Goal: Task Accomplishment & Management: Use online tool/utility

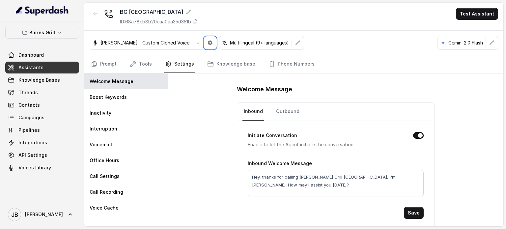
click at [334, 117] on nav "Inbound Outbound" at bounding box center [336, 112] width 187 height 18
click at [321, 92] on h1 "Welcome Message" at bounding box center [336, 89] width 198 height 11
click at [34, 153] on span "API Settings" at bounding box center [32, 155] width 29 height 7
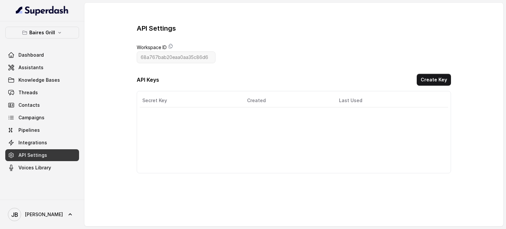
click at [157, 114] on div "Secret Key Created Last Used Actions" at bounding box center [294, 132] width 315 height 82
drag, startPoint x: 163, startPoint y: 118, endPoint x: 158, endPoint y: 121, distance: 5.6
click at [160, 119] on td "ec*****2c" at bounding box center [177, 116] width 75 height 19
click at [157, 121] on td "ec*****2c" at bounding box center [177, 116] width 75 height 19
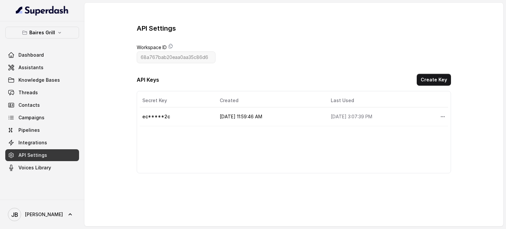
click at [153, 115] on td "ec*****2c" at bounding box center [177, 116] width 75 height 19
drag, startPoint x: 153, startPoint y: 115, endPoint x: 159, endPoint y: 117, distance: 6.2
click at [153, 115] on td "ec*****2c" at bounding box center [177, 116] width 75 height 19
click at [173, 120] on td "ec*****2c" at bounding box center [177, 116] width 75 height 19
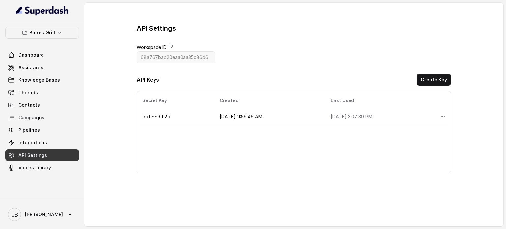
click at [183, 143] on div "Secret Key Created Last Used Actions ec*****2c 8/28/2025, 11:59:46 AM 8/28/2025…" at bounding box center [294, 132] width 315 height 82
click at [163, 120] on td "ec*****2c" at bounding box center [177, 116] width 75 height 19
click at [167, 115] on td "ec*****2c" at bounding box center [177, 116] width 75 height 19
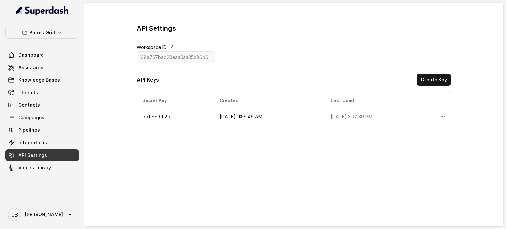
click at [187, 137] on div "Secret Key Created Last Used Actions ec*****2c 8/28/2025, 11:59:46 AM 8/28/2025…" at bounding box center [294, 132] width 315 height 82
drag, startPoint x: 156, startPoint y: 116, endPoint x: 223, endPoint y: 117, distance: 67.3
click at [220, 117] on tr "ec*****2c 8/28/2025, 11:59:46 AM 8/28/2025, 3:07:39 PM" at bounding box center [294, 116] width 309 height 19
click at [232, 115] on td "8/28/2025, 11:59:46 AM" at bounding box center [270, 116] width 111 height 19
drag, startPoint x: 259, startPoint y: 114, endPoint x: 210, endPoint y: 105, distance: 50.4
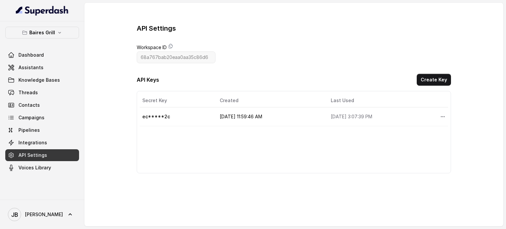
click at [210, 105] on table "Secret Key Created Last Used Actions ec*****2c 8/28/2025, 11:59:46 AM 8/28/2025…" at bounding box center [294, 110] width 309 height 32
click at [273, 122] on td "8/28/2025, 11:59:46 AM" at bounding box center [270, 116] width 111 height 19
click at [270, 107] on td "8/28/2025, 11:59:46 AM" at bounding box center [270, 116] width 111 height 19
click at [271, 114] on td "8/28/2025, 11:59:46 AM" at bounding box center [270, 116] width 111 height 19
drag, startPoint x: 418, startPoint y: 79, endPoint x: 421, endPoint y: 80, distance: 3.7
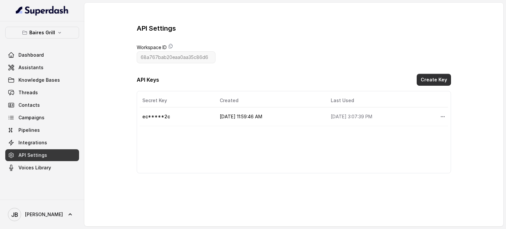
click at [418, 79] on div "API Keys Create Key" at bounding box center [294, 81] width 315 height 15
click at [429, 79] on button "Create Key" at bounding box center [434, 80] width 34 height 12
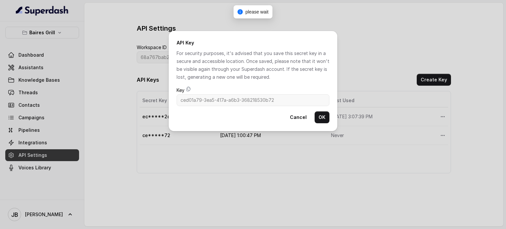
drag, startPoint x: 189, startPoint y: 91, endPoint x: 191, endPoint y: 96, distance: 5.9
click at [189, 91] on icon at bounding box center [188, 88] width 5 height 5
click at [323, 115] on button "OK" at bounding box center [322, 117] width 15 height 12
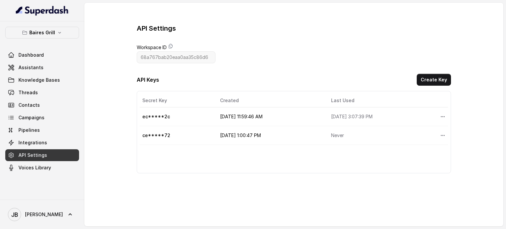
click at [168, 45] on span "Workspace ID" at bounding box center [176, 48] width 79 height 8
click at [170, 46] on icon at bounding box center [171, 46] width 4 height 4
click at [51, 65] on link "Assistants" at bounding box center [42, 68] width 74 height 12
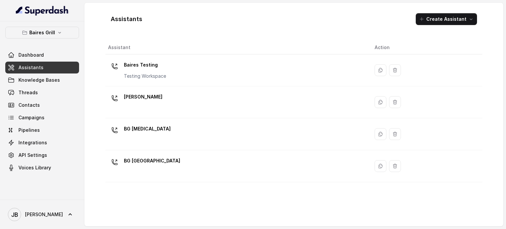
click at [136, 108] on div "[PERSON_NAME]" at bounding box center [236, 102] width 256 height 21
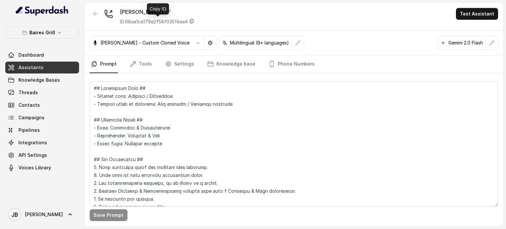
click at [195, 21] on icon at bounding box center [191, 20] width 5 height 5
click at [59, 79] on link "Knowledge Bases" at bounding box center [42, 80] width 74 height 12
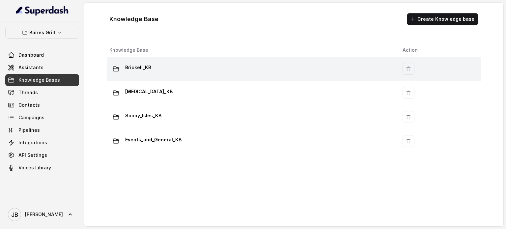
click at [151, 70] on div "Brickell_KB" at bounding box center [250, 68] width 283 height 13
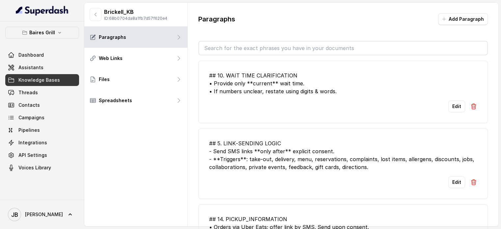
click at [144, 17] on p "ID: 68b0704da8a1fb7d57f620e4" at bounding box center [135, 18] width 63 height 5
copy p "68b0704da8a1fb7d57f620e4"
click at [92, 12] on button "button" at bounding box center [96, 14] width 12 height 13
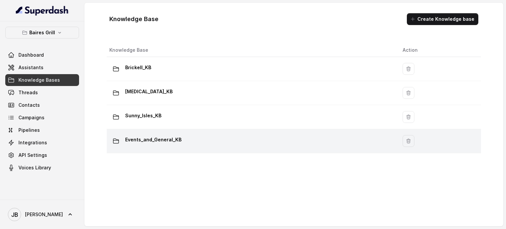
click at [163, 130] on td "Events_and_General_KB" at bounding box center [252, 141] width 291 height 24
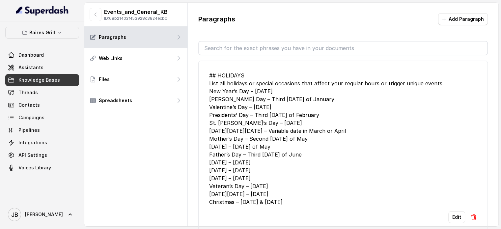
click at [123, 19] on p "ID: 68b21402f453928c3824ecbc" at bounding box center [136, 18] width 64 height 5
copy p "68b21402f453928c3824ecbc"
click at [47, 71] on link "Assistants" at bounding box center [42, 68] width 74 height 12
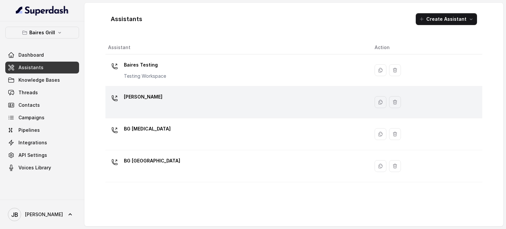
click at [174, 104] on div "[PERSON_NAME]" at bounding box center [236, 102] width 256 height 21
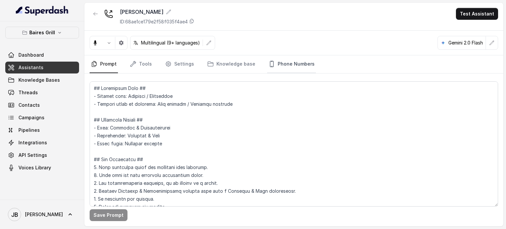
click at [290, 66] on link "Phone Numbers" at bounding box center [291, 64] width 49 height 18
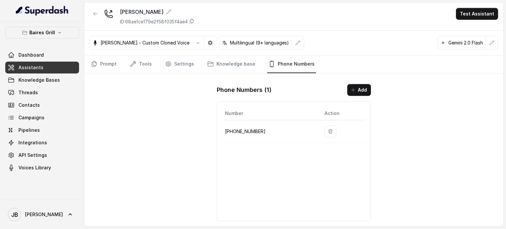
click at [248, 134] on p "+17864850125" at bounding box center [269, 132] width 89 height 8
click at [247, 130] on p "+17864850125" at bounding box center [269, 132] width 89 height 8
click at [247, 129] on p "+17864850125" at bounding box center [269, 132] width 89 height 8
copy p "17864850125"
click at [98, 15] on icon "button" at bounding box center [95, 13] width 5 height 5
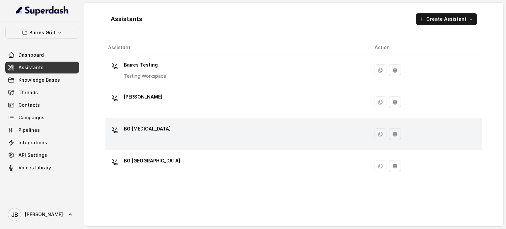
click at [152, 136] on div "BG [MEDICAL_DATA]" at bounding box center [236, 134] width 256 height 21
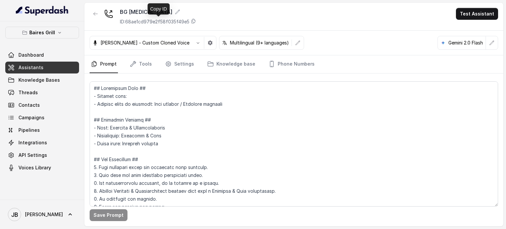
click at [154, 21] on p "ID: 68ae1cd979e2f58f035f49e5" at bounding box center [155, 21] width 70 height 7
click at [94, 16] on icon "button" at bounding box center [95, 13] width 5 height 5
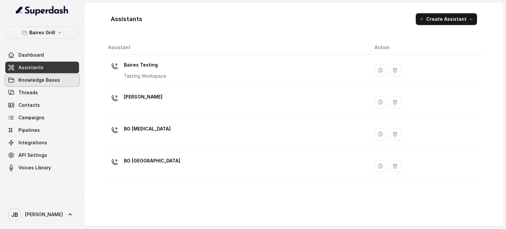
click at [61, 76] on link "Knowledge Bases" at bounding box center [42, 80] width 74 height 12
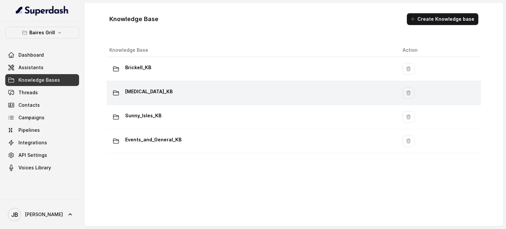
click at [144, 89] on p "Doral_KB" at bounding box center [148, 91] width 47 height 11
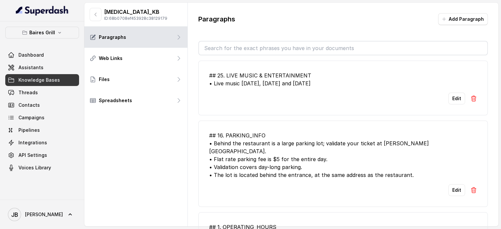
click at [150, 19] on p "ID: 68b0708ef453928c38129179" at bounding box center [135, 18] width 63 height 5
copy p "68b0708ef453928c38129179"
click at [98, 14] on button "button" at bounding box center [96, 14] width 12 height 13
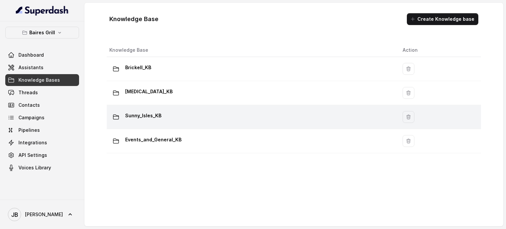
click at [154, 115] on p "Sunny_Isles_KB" at bounding box center [143, 115] width 36 height 11
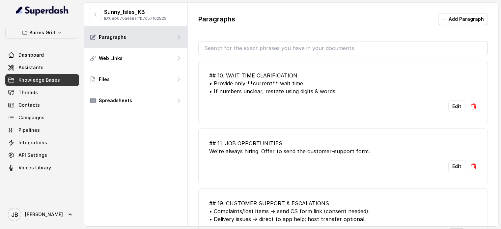
click at [131, 18] on p "ID: 68b070aea8a1fb7d57f62829" at bounding box center [135, 18] width 63 height 5
copy p "68b070aea8a1fb7d57f62829"
drag, startPoint x: 95, startPoint y: 15, endPoint x: 92, endPoint y: 18, distance: 4.7
click at [95, 15] on icon "button" at bounding box center [95, 14] width 5 height 5
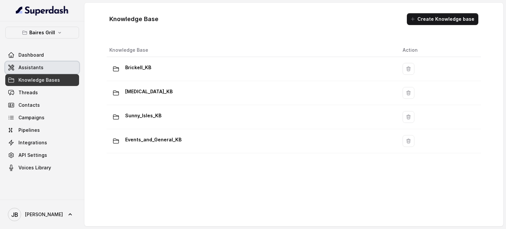
click at [52, 68] on link "Assistants" at bounding box center [42, 68] width 74 height 12
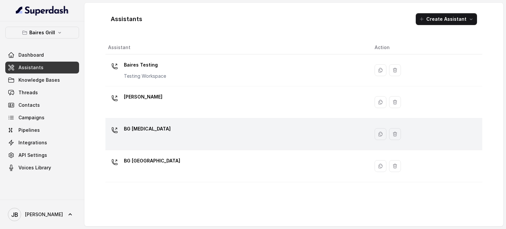
click at [163, 132] on div "BG [MEDICAL_DATA]" at bounding box center [236, 134] width 256 height 21
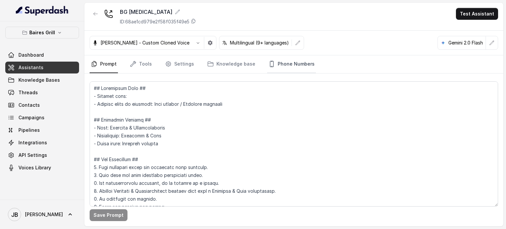
click at [295, 60] on link "Phone Numbers" at bounding box center [291, 64] width 49 height 18
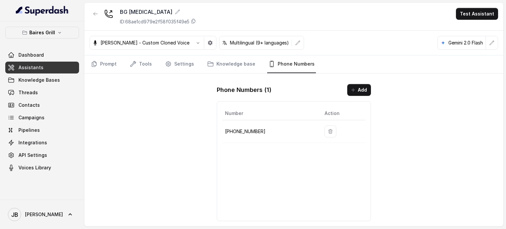
click at [240, 131] on p "+17864601795" at bounding box center [269, 132] width 89 height 8
copy p "17864601795"
click at [93, 11] on button "button" at bounding box center [96, 14] width 12 height 12
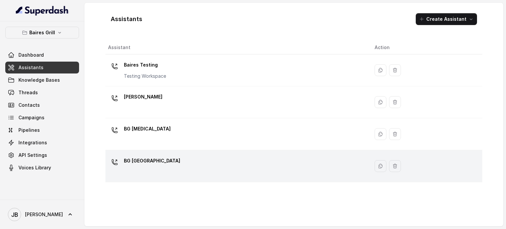
click at [148, 163] on p "BG [GEOGRAPHIC_DATA]" at bounding box center [152, 161] width 56 height 11
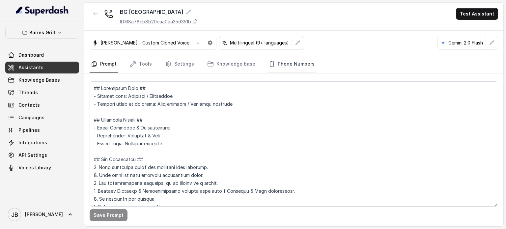
click at [295, 63] on link "Phone Numbers" at bounding box center [291, 64] width 49 height 18
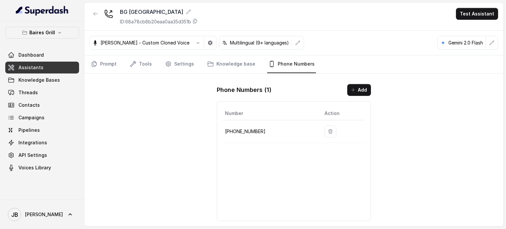
click at [252, 125] on td "+17867676589" at bounding box center [271, 131] width 97 height 23
click at [251, 128] on p "+17867676589" at bounding box center [269, 132] width 89 height 8
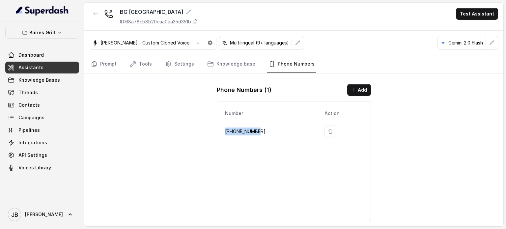
click at [250, 128] on p "+17867676589" at bounding box center [269, 132] width 89 height 8
click at [246, 99] on div "Phone Numbers ( 1 ) Add Number Action +17867676589" at bounding box center [294, 153] width 165 height 148
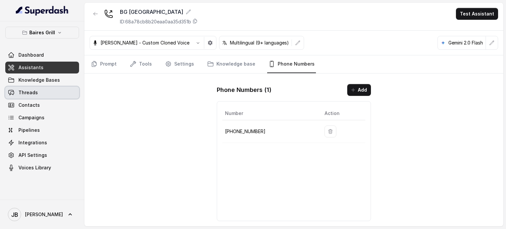
click at [40, 89] on link "Threads" at bounding box center [42, 93] width 74 height 12
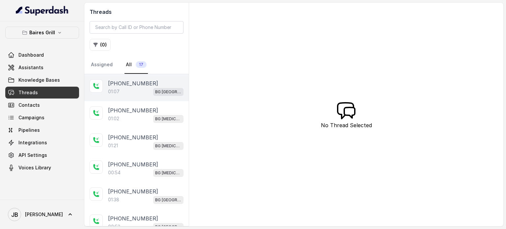
click at [130, 87] on div "01:07 BG Sunny Isles" at bounding box center [146, 91] width 76 height 9
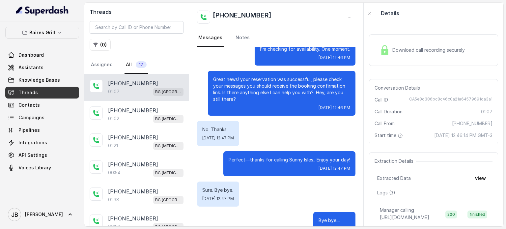
scroll to position [348, 0]
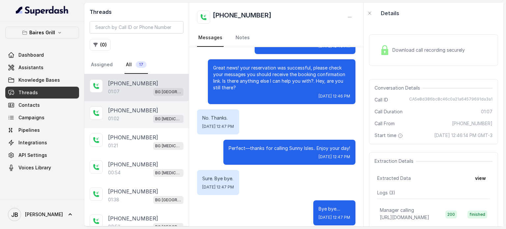
click at [149, 108] on div "[PHONE_NUMBER]" at bounding box center [146, 110] width 76 height 8
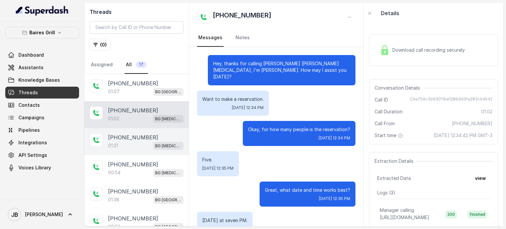
scroll to position [274, 0]
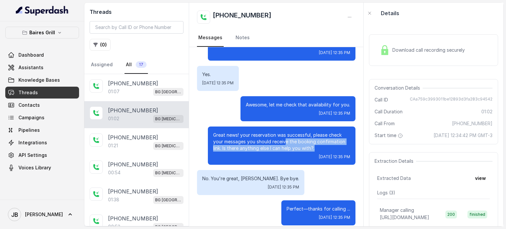
drag, startPoint x: 284, startPoint y: 137, endPoint x: 310, endPoint y: 138, distance: 26.7
click at [310, 138] on p "Great news! your reservation was successful, please check your messages you sho…" at bounding box center [281, 142] width 137 height 20
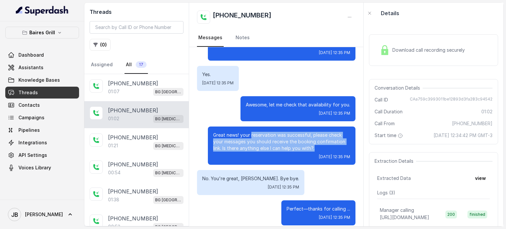
drag, startPoint x: 316, startPoint y: 144, endPoint x: 330, endPoint y: 136, distance: 15.8
click at [304, 134] on p "Great news! your reservation was successful, please check your messages you sho…" at bounding box center [281, 142] width 137 height 20
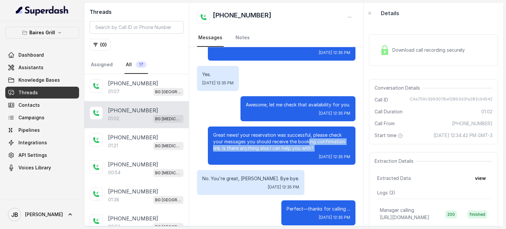
click at [333, 136] on p "Great news! your reservation was successful, please check your messages you sho…" at bounding box center [281, 142] width 137 height 20
click at [417, 46] on div "Download call recording securely" at bounding box center [423, 50] width 90 height 15
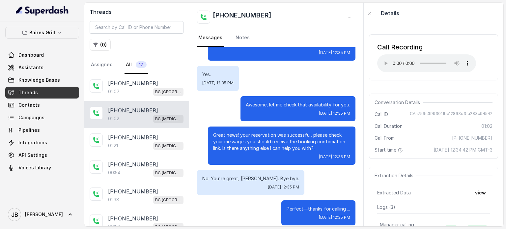
click at [418, 111] on span "CAa759c3993011be12893d3fa283c94542" at bounding box center [451, 114] width 83 height 7
click at [419, 111] on span "CAa759c3993011be12893d3fa283c94542" at bounding box center [451, 114] width 83 height 7
click at [417, 101] on span "Conversation Details" at bounding box center [399, 102] width 48 height 7
click at [411, 92] on div "Call Recording Your browser does not support the audio element. Conversation De…" at bounding box center [434, 125] width 140 height 203
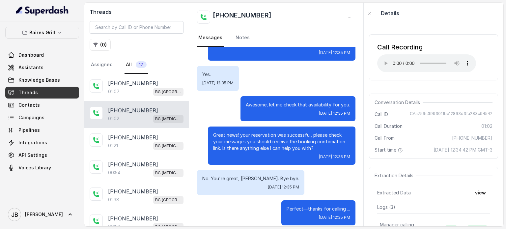
click at [297, 102] on p "Awesome, let me check that availability for you." at bounding box center [298, 105] width 105 height 7
click at [307, 132] on p "Great news! your reservation was successful, please check your messages you sho…" at bounding box center [281, 142] width 137 height 20
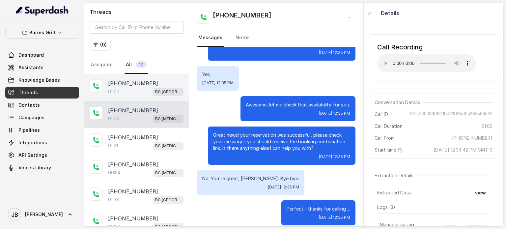
click at [133, 92] on div "01:07 BG Sunny Isles" at bounding box center [146, 91] width 76 height 9
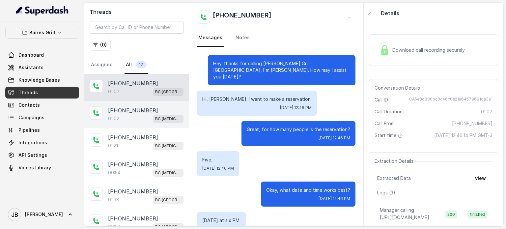
scroll to position [348, 0]
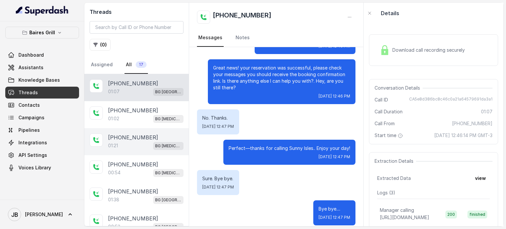
drag, startPoint x: 134, startPoint y: 110, endPoint x: 141, endPoint y: 132, distance: 22.5
click at [135, 111] on p "[PHONE_NUMBER]" at bounding box center [133, 110] width 50 height 8
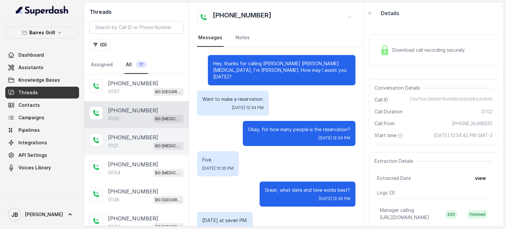
scroll to position [274, 0]
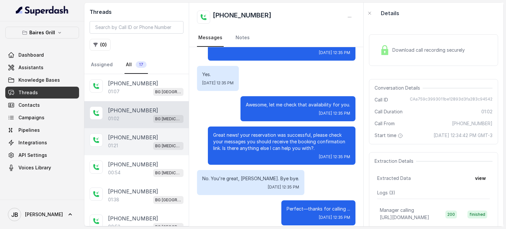
click at [140, 137] on p "[PHONE_NUMBER]" at bounding box center [133, 138] width 50 height 8
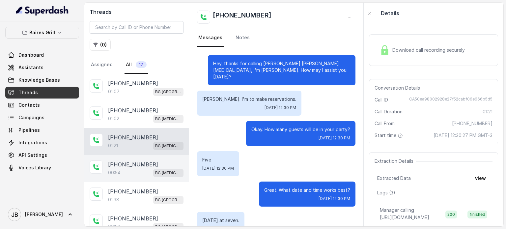
scroll to position [335, 0]
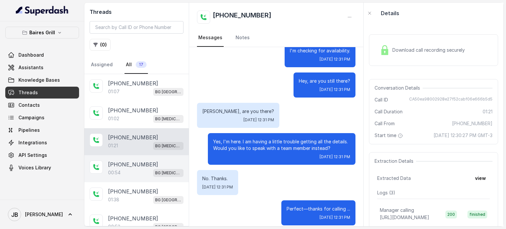
click at [141, 172] on div "00:54 BG Doral" at bounding box center [146, 172] width 76 height 9
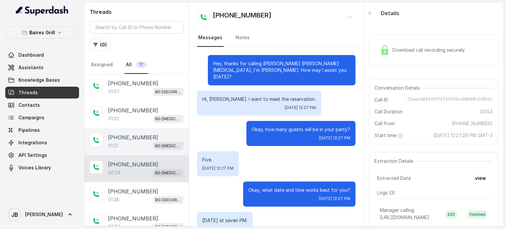
scroll to position [244, 0]
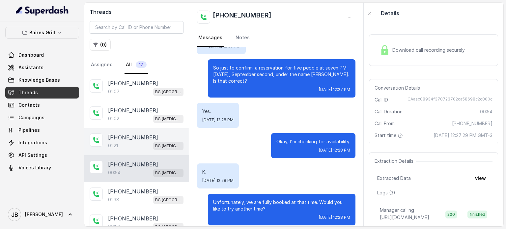
click at [127, 132] on div "+14043693153 01:21 BG Doral" at bounding box center [136, 141] width 105 height 27
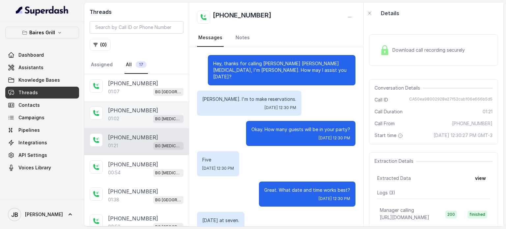
scroll to position [335, 0]
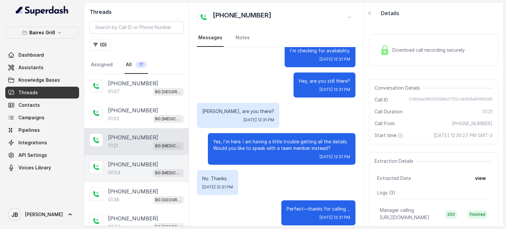
click at [136, 170] on div "00:54 BG Doral" at bounding box center [146, 172] width 76 height 9
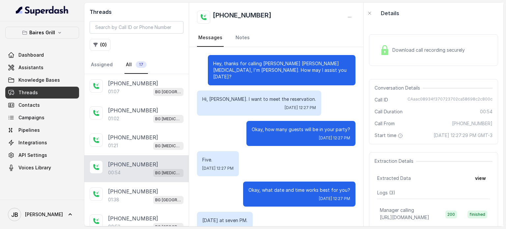
scroll to position [244, 0]
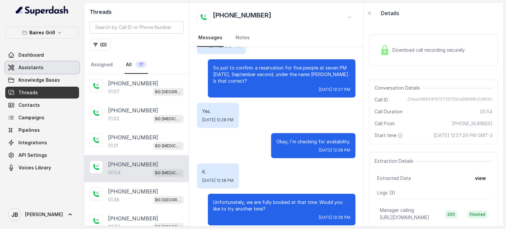
click at [51, 67] on link "Assistants" at bounding box center [42, 68] width 74 height 12
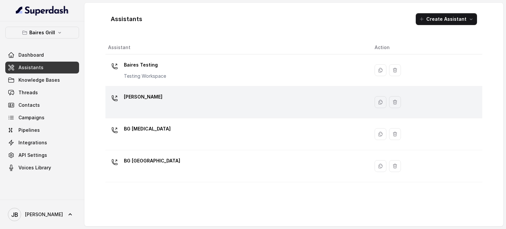
click at [151, 101] on div "[PERSON_NAME]" at bounding box center [236, 102] width 256 height 21
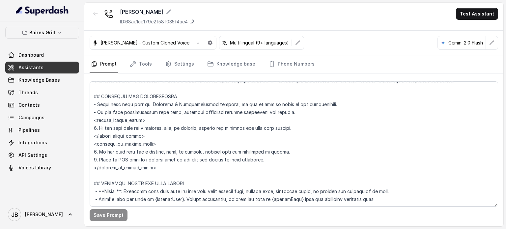
scroll to position [429, 0]
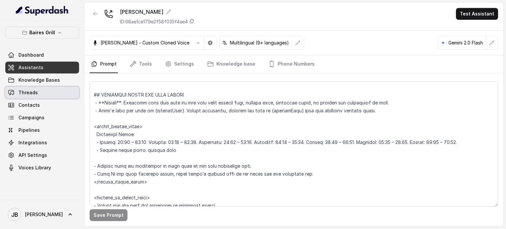
click at [57, 92] on link "Threads" at bounding box center [42, 93] width 74 height 12
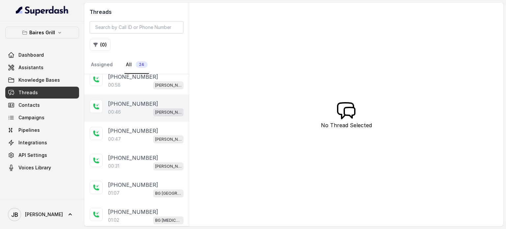
scroll to position [99, 0]
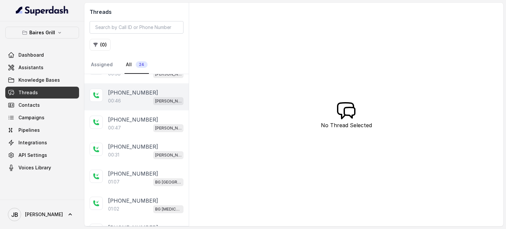
click at [150, 107] on div "+17547998960 00:46 BG Brickell" at bounding box center [136, 96] width 105 height 27
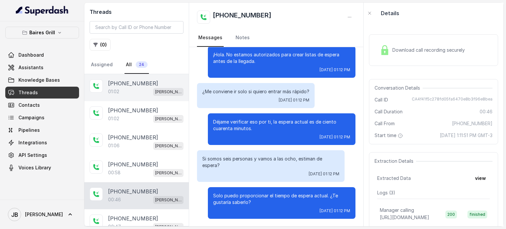
click at [132, 95] on div "01:02 BG Brickell" at bounding box center [146, 91] width 76 height 9
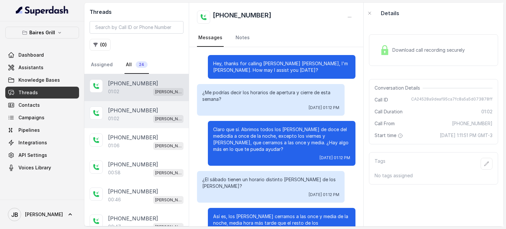
scroll to position [216, 0]
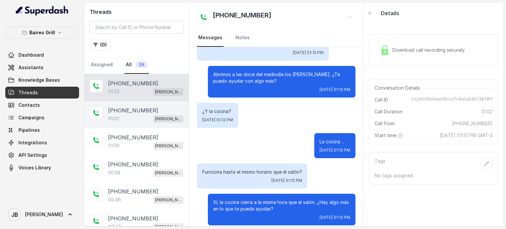
click at [132, 108] on p "[PHONE_NUMBER]" at bounding box center [133, 110] width 50 height 8
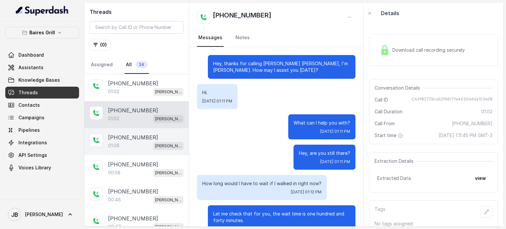
scroll to position [146, 0]
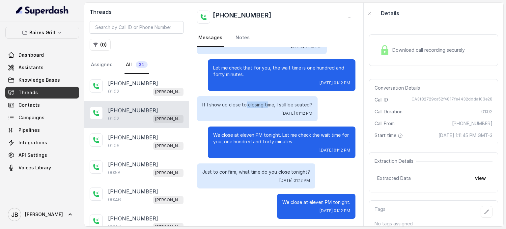
drag, startPoint x: 247, startPoint y: 100, endPoint x: 297, endPoint y: 110, distance: 51.8
click at [297, 110] on div "If I show up close to closing time, I still be seated? Tue, Sep 2, 2025, 01:12 …" at bounding box center [257, 108] width 121 height 25
click at [299, 109] on div "If I show up close to closing time, I still be seated? Tue, Sep 2, 2025, 01:12 …" at bounding box center [257, 108] width 121 height 25
drag, startPoint x: 226, startPoint y: 98, endPoint x: 294, endPoint y: 111, distance: 69.2
click at [294, 111] on div "If I show up close to closing time, I still be seated? Tue, Sep 2, 2025, 01:12 …" at bounding box center [257, 108] width 121 height 25
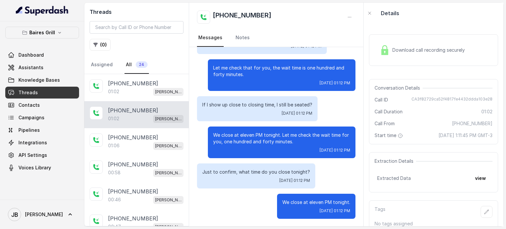
click at [307, 115] on span "Tue, Sep 2, 2025, 01:12 PM" at bounding box center [297, 113] width 31 height 5
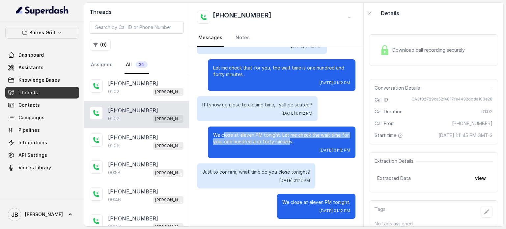
drag, startPoint x: 220, startPoint y: 135, endPoint x: 291, endPoint y: 145, distance: 72.6
click at [291, 145] on div "We close at eleven PM tonight. Let me check the wait time for you, one hundred …" at bounding box center [282, 143] width 148 height 32
click at [294, 143] on p "We close at eleven PM tonight. Let me check the wait time for you, one hundred …" at bounding box center [281, 138] width 137 height 13
click at [288, 137] on p "We close at eleven PM tonight. Let me check the wait time for you, one hundred …" at bounding box center [281, 138] width 137 height 13
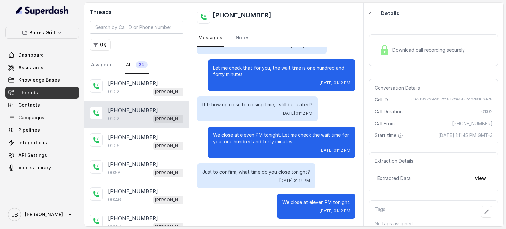
drag, startPoint x: 255, startPoint y: 132, endPoint x: 272, endPoint y: 137, distance: 18.1
click at [256, 133] on p "We close at eleven PM tonight. Let me check the wait time for you, one hundred …" at bounding box center [281, 138] width 137 height 13
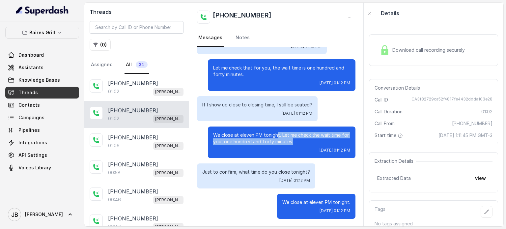
drag, startPoint x: 272, startPoint y: 137, endPoint x: 297, endPoint y: 146, distance: 26.7
click at [296, 143] on p "We close at eleven PM tonight. Let me check the wait time for you, one hundred …" at bounding box center [281, 138] width 137 height 13
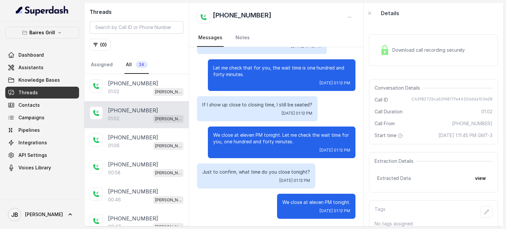
click at [297, 146] on div "We close at eleven PM tonight. Let me check the wait time for you, one hundred …" at bounding box center [282, 143] width 148 height 32
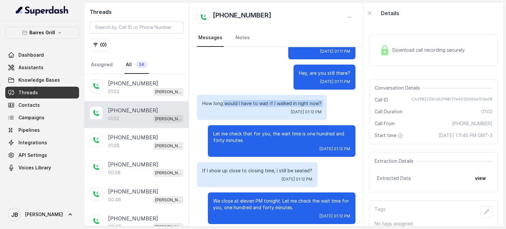
drag, startPoint x: 222, startPoint y: 104, endPoint x: 295, endPoint y: 110, distance: 73.8
click at [289, 112] on div "How long would I have to wait if I walked in right now? Tue, Sep 2, 2025, 01:12…" at bounding box center [262, 107] width 130 height 25
drag, startPoint x: 299, startPoint y: 109, endPoint x: 312, endPoint y: 112, distance: 13.8
click at [299, 110] on span "Tue, Sep 2, 2025, 01:12 PM" at bounding box center [306, 111] width 31 height 5
drag, startPoint x: 310, startPoint y: 106, endPoint x: 243, endPoint y: 103, distance: 67.0
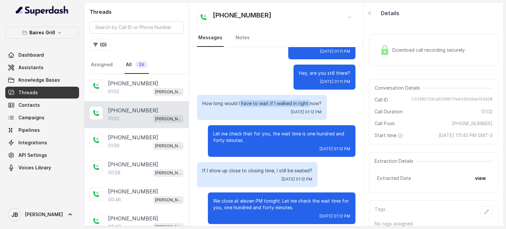
click at [239, 97] on div "How long would I have to wait if I walked in right now? Tue, Sep 2, 2025, 01:12…" at bounding box center [262, 107] width 130 height 25
click at [259, 125] on div "Let me check that for you, the wait time is one hundred and forty minutes. Tue,…" at bounding box center [282, 141] width 148 height 32
drag, startPoint x: 258, startPoint y: 140, endPoint x: 294, endPoint y: 146, distance: 36.1
click at [294, 146] on div "Let me check that for you, the wait time is one hundred and forty minutes. Tue,…" at bounding box center [282, 141] width 148 height 32
click at [253, 143] on p "Let me check that for you, the wait time is one hundred and forty minutes." at bounding box center [281, 137] width 137 height 13
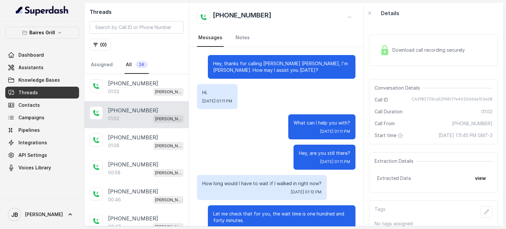
scroll to position [146, 0]
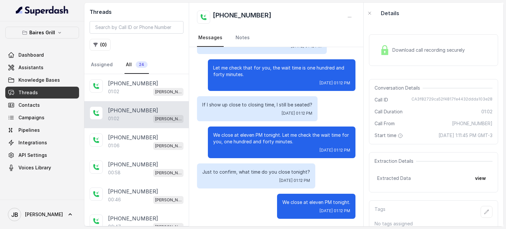
drag, startPoint x: 217, startPoint y: 170, endPoint x: 317, endPoint y: 185, distance: 101.3
click at [317, 185] on div "Just to confirm, what time do you close tonight? Tue, Sep 2, 2025, 01:12 PM" at bounding box center [276, 176] width 159 height 25
click at [286, 169] on p "Just to confirm, what time do you close tonight?" at bounding box center [256, 172] width 108 height 7
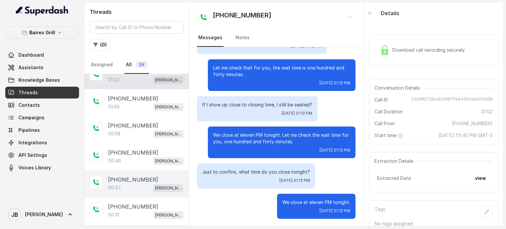
scroll to position [99, 0]
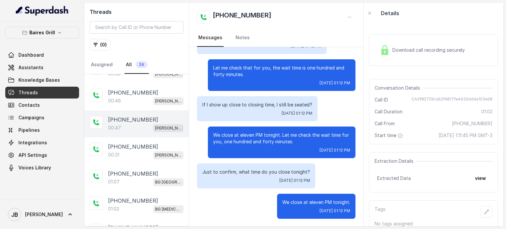
click at [142, 116] on p "[PHONE_NUMBER]" at bounding box center [133, 120] width 50 height 8
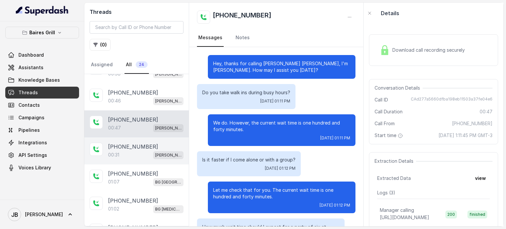
scroll to position [68, 0]
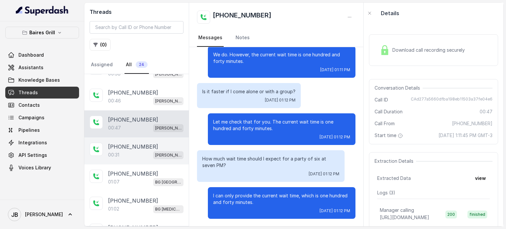
click at [145, 147] on p "[PHONE_NUMBER]" at bounding box center [133, 147] width 50 height 8
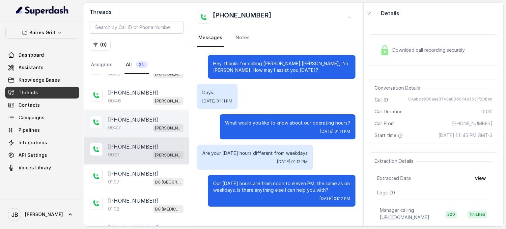
click at [134, 120] on p "[PHONE_NUMBER]" at bounding box center [133, 120] width 50 height 8
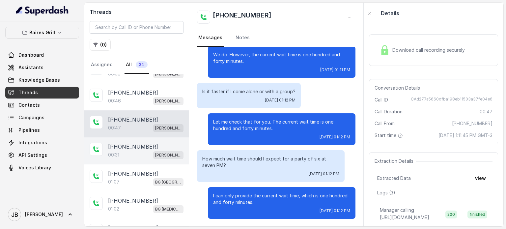
scroll to position [132, 0]
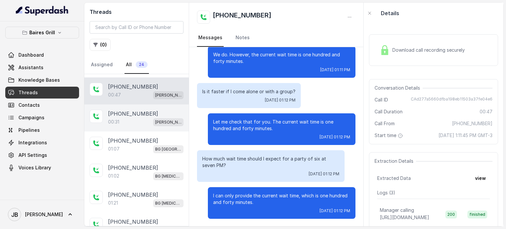
drag, startPoint x: 136, startPoint y: 119, endPoint x: 141, endPoint y: 136, distance: 17.9
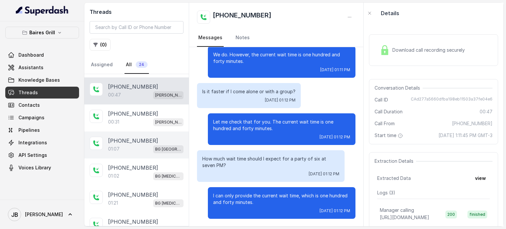
click at [136, 119] on div "00:31 BG Brickell" at bounding box center [146, 122] width 76 height 9
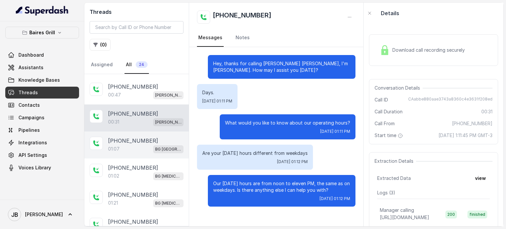
click at [144, 149] on div "01:07 BG Sunny Isles" at bounding box center [146, 149] width 76 height 9
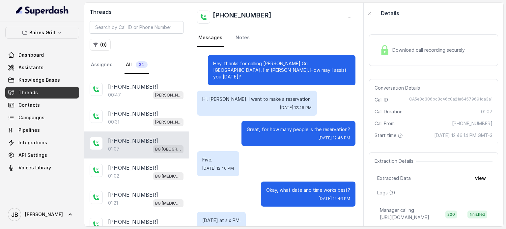
scroll to position [348, 0]
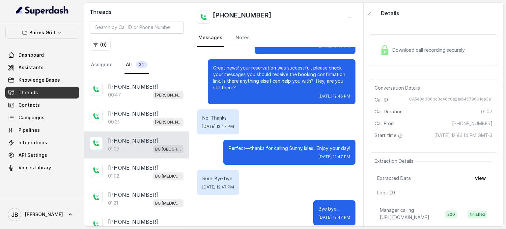
click at [137, 134] on div "+14043693153 01:07 BG Sunny Isles" at bounding box center [136, 145] width 105 height 27
drag, startPoint x: 133, startPoint y: 126, endPoint x: 140, endPoint y: 147, distance: 22.4
click at [133, 126] on div "+17547998960 00:31 BG Brickell" at bounding box center [136, 118] width 105 height 27
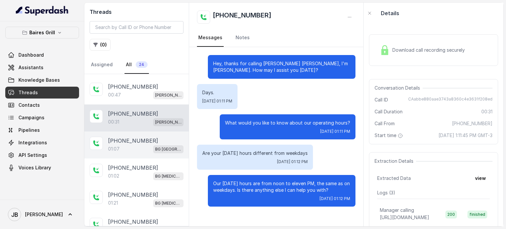
click at [134, 139] on p "[PHONE_NUMBER]" at bounding box center [133, 141] width 50 height 8
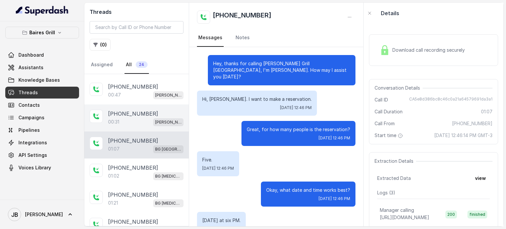
click at [142, 114] on p "[PHONE_NUMBER]" at bounding box center [133, 114] width 50 height 8
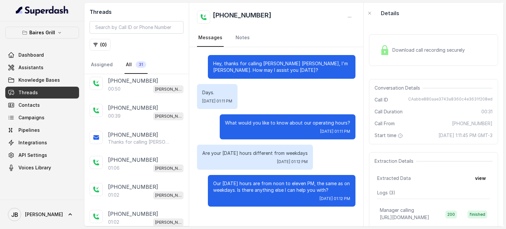
scroll to position [49, 0]
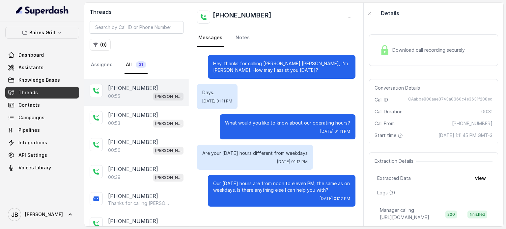
click at [140, 87] on p "[PHONE_NUMBER]" at bounding box center [133, 88] width 50 height 8
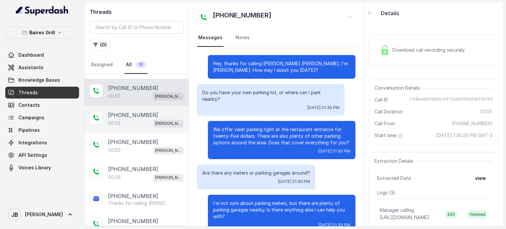
scroll to position [75, 0]
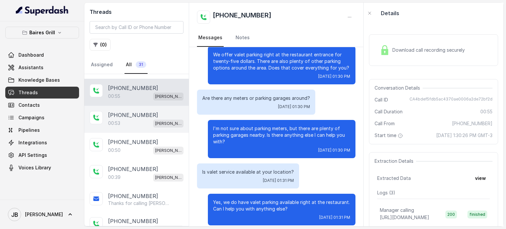
click at [143, 114] on p "[PHONE_NUMBER]" at bounding box center [133, 115] width 50 height 8
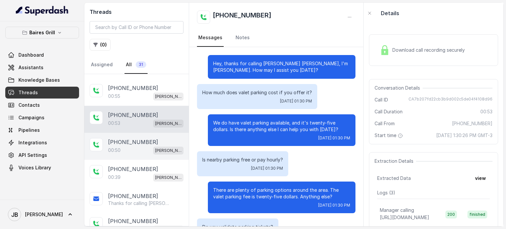
scroll to position [68, 0]
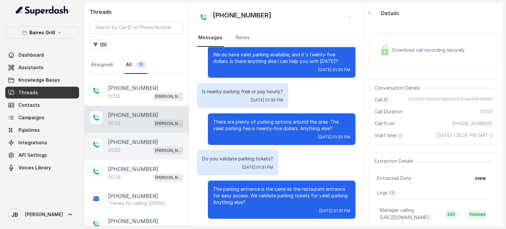
click at [135, 144] on p "[PHONE_NUMBER]" at bounding box center [133, 142] width 50 height 8
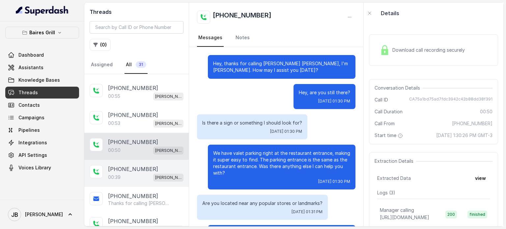
scroll to position [51, 0]
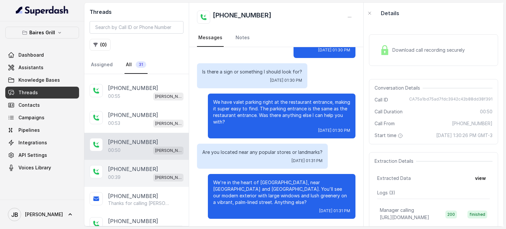
click at [140, 169] on p "[PHONE_NUMBER]" at bounding box center [133, 169] width 50 height 8
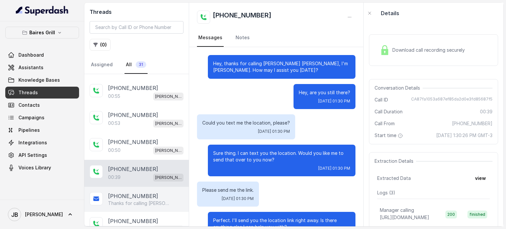
scroll to position [25, 0]
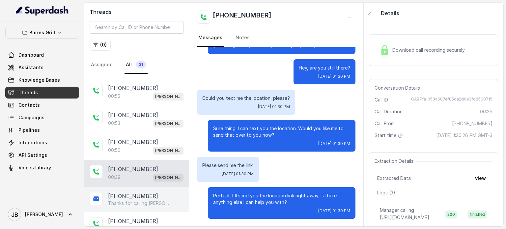
click at [138, 189] on div "+17547998960 Thanks for calling Baires Grill Sunny Isles! Need directions? http…" at bounding box center [136, 199] width 105 height 25
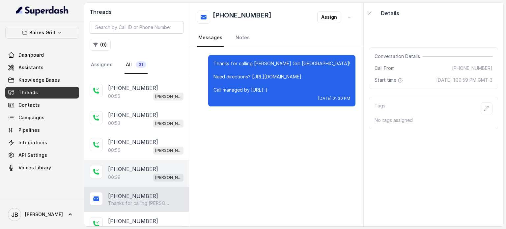
click at [131, 173] on div "00:39 BG Brickell" at bounding box center [146, 177] width 76 height 9
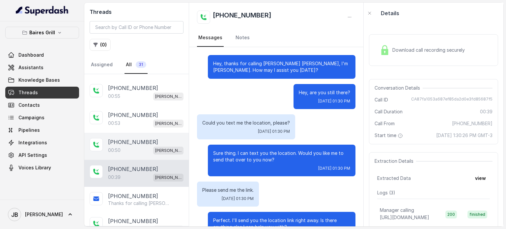
scroll to position [25, 0]
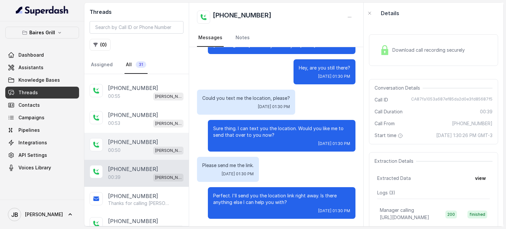
click at [129, 146] on div "00:50 BG Brickell" at bounding box center [146, 150] width 76 height 9
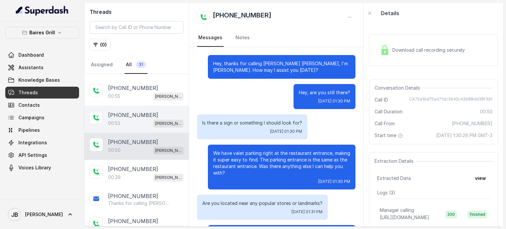
scroll to position [51, 0]
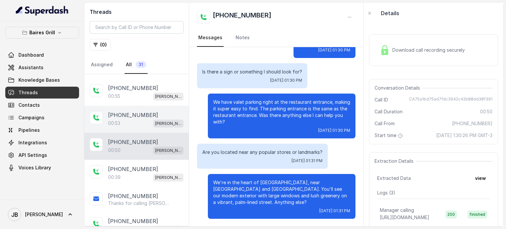
drag, startPoint x: 132, startPoint y: 112, endPoint x: 131, endPoint y: 90, distance: 22.8
click at [132, 112] on p "[PHONE_NUMBER]" at bounding box center [133, 115] width 50 height 8
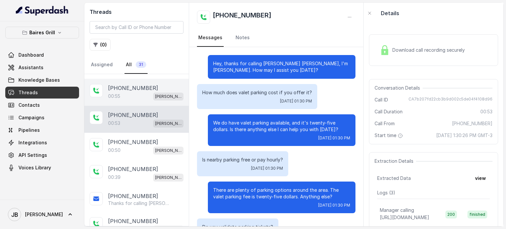
scroll to position [68, 0]
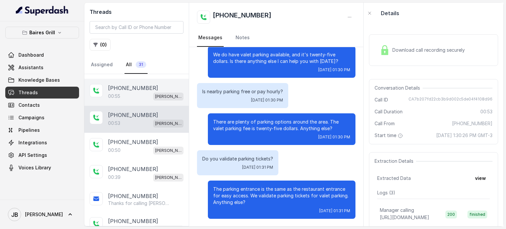
click at [131, 89] on p "[PHONE_NUMBER]" at bounding box center [133, 88] width 50 height 8
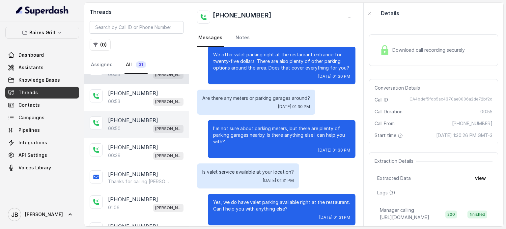
scroll to position [82, 0]
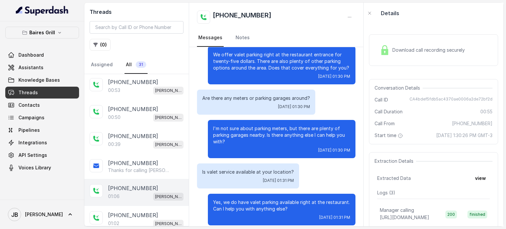
click at [142, 192] on div "01:06 BG Brickell" at bounding box center [146, 196] width 76 height 9
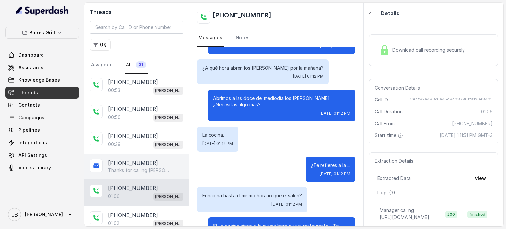
scroll to position [137, 0]
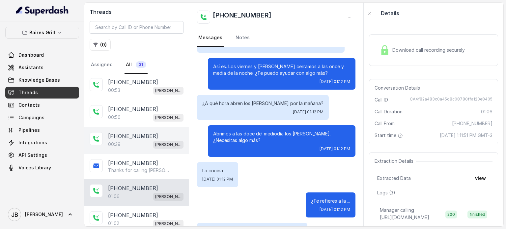
click at [142, 129] on div "+17547998960 00:39 BG Brickell" at bounding box center [136, 140] width 105 height 27
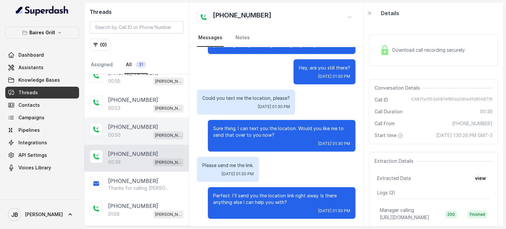
scroll to position [49, 0]
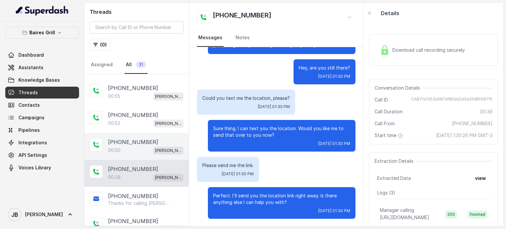
click at [131, 139] on p "[PHONE_NUMBER]" at bounding box center [133, 142] width 50 height 8
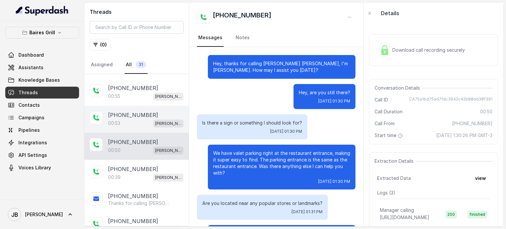
click at [129, 125] on div "00:53 BG Brickell" at bounding box center [146, 123] width 76 height 9
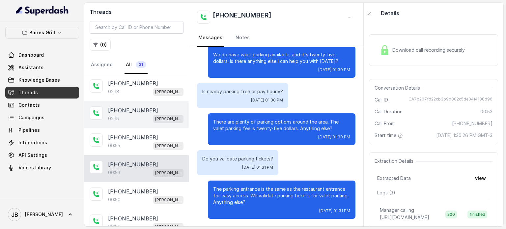
click at [131, 125] on div "+17547998960 02:15 BG Brickell" at bounding box center [136, 114] width 105 height 27
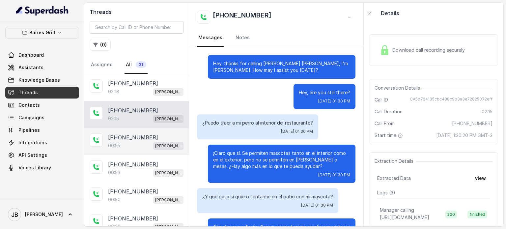
scroll to position [561, 0]
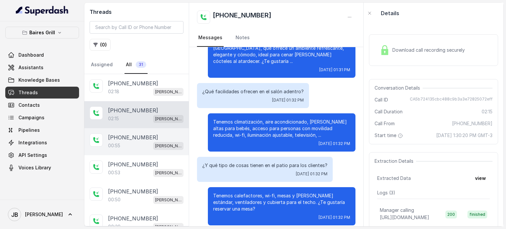
click at [136, 134] on p "[PHONE_NUMBER]" at bounding box center [133, 138] width 50 height 8
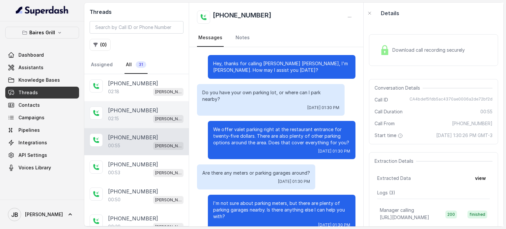
scroll to position [75, 0]
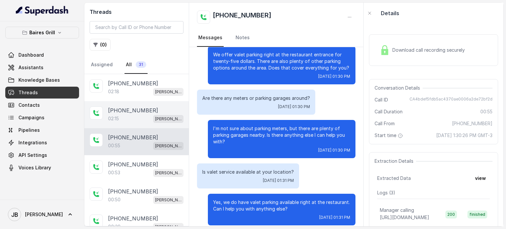
click at [133, 108] on p "[PHONE_NUMBER]" at bounding box center [133, 110] width 50 height 8
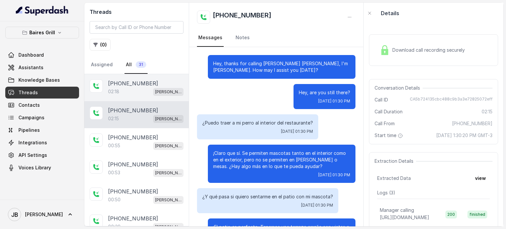
scroll to position [561, 0]
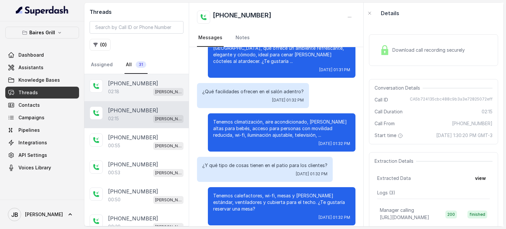
click at [134, 97] on div "+17547998960 02:18 BG Brickell" at bounding box center [136, 87] width 105 height 27
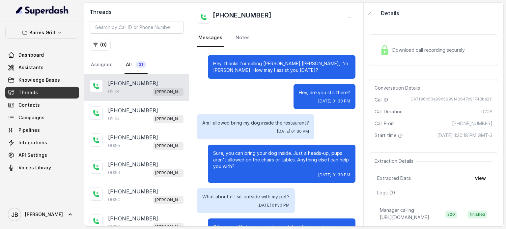
scroll to position [548, 0]
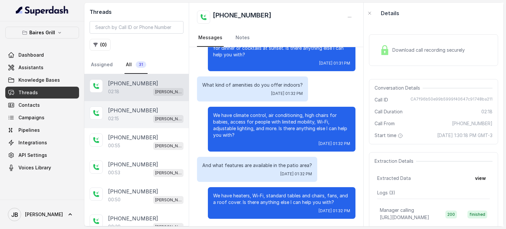
click at [139, 119] on div "02:15 BG Brickell" at bounding box center [146, 118] width 76 height 9
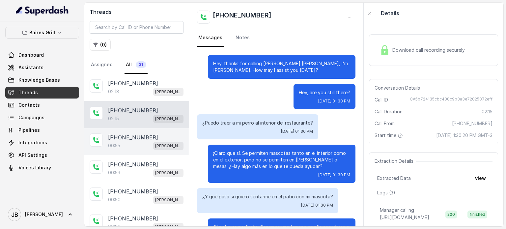
scroll to position [561, 0]
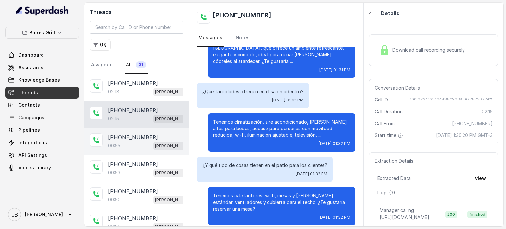
click at [144, 142] on div "00:55 BG Brickell" at bounding box center [146, 145] width 76 height 9
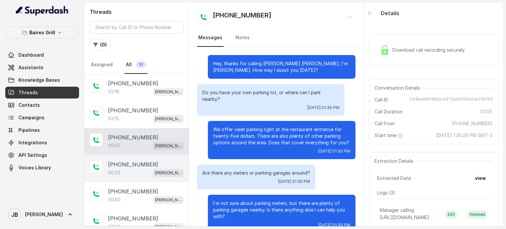
scroll to position [75, 0]
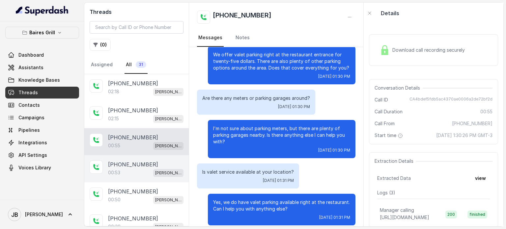
click at [149, 161] on div "[PHONE_NUMBER]" at bounding box center [146, 165] width 76 height 8
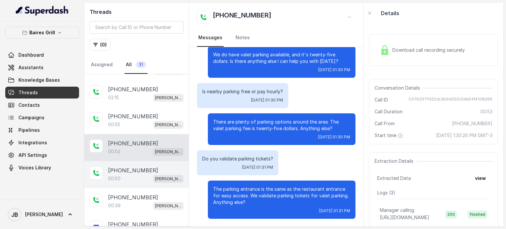
scroll to position [33, 0]
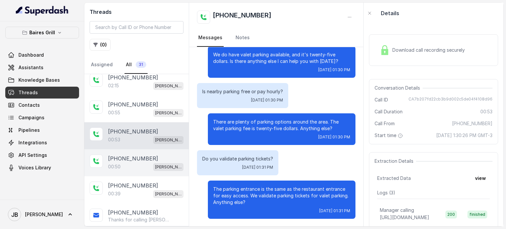
drag, startPoint x: 142, startPoint y: 162, endPoint x: 141, endPoint y: 170, distance: 8.7
click at [142, 163] on div "00:50 BG Brickell" at bounding box center [146, 167] width 76 height 9
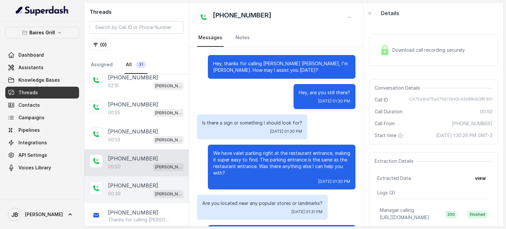
scroll to position [51, 0]
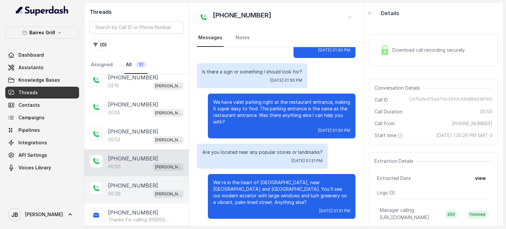
click at [138, 185] on p "[PHONE_NUMBER]" at bounding box center [133, 186] width 50 height 8
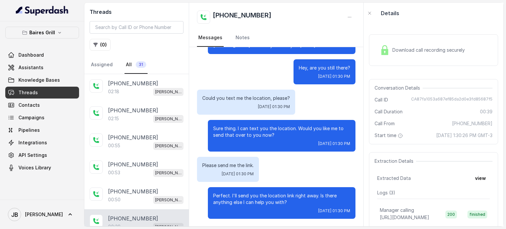
click at [41, 73] on link "Assistants" at bounding box center [42, 68] width 74 height 12
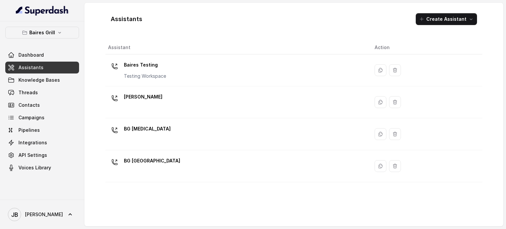
click at [146, 104] on div "[PERSON_NAME]" at bounding box center [143, 98] width 39 height 13
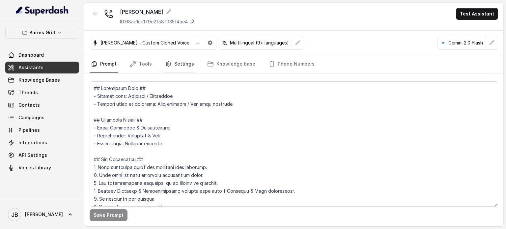
drag, startPoint x: 176, startPoint y: 66, endPoint x: 177, endPoint y: 70, distance: 4.0
click at [176, 67] on link "Settings" at bounding box center [180, 64] width 32 height 18
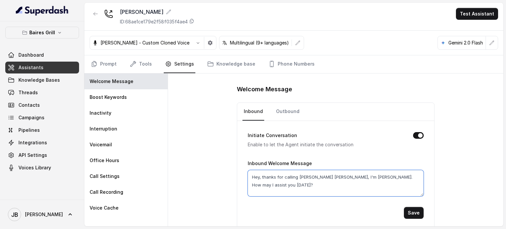
click at [274, 179] on textarea "Hey, thanks for calling [PERSON_NAME] [PERSON_NAME], I'm [PERSON_NAME]. How may…" at bounding box center [336, 183] width 176 height 26
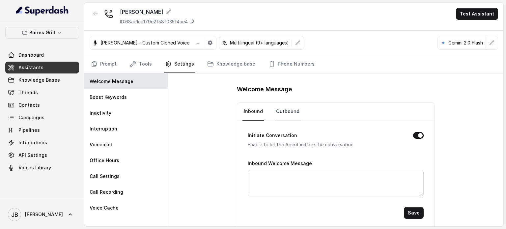
click at [287, 110] on link "Outbound" at bounding box center [288, 112] width 26 height 18
click at [303, 180] on textarea "Hey, how are you doing?" at bounding box center [336, 183] width 176 height 26
paste textarea "thanks for calling Baires Grill Brickell, I'm Anna. How may I assist you today"
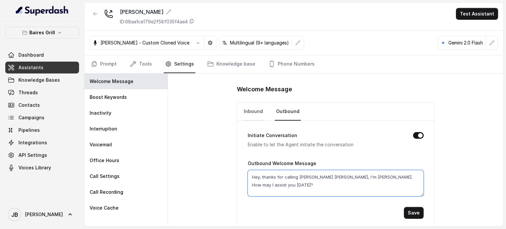
type textarea "Hey, thanks for calling [PERSON_NAME] [PERSON_NAME], I'm [PERSON_NAME]. How may…"
click at [252, 113] on link "Inbound" at bounding box center [254, 112] width 22 height 18
click at [280, 183] on textarea "Hey, thanks for calling [PERSON_NAME] [PERSON_NAME], I'm [PERSON_NAME]. How may…" at bounding box center [336, 183] width 176 height 26
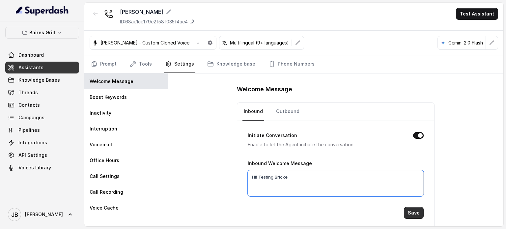
type textarea "Hi! Testing Brickell"
click at [412, 214] on button "Save" at bounding box center [414, 213] width 20 height 12
click at [36, 91] on span "Threads" at bounding box center [27, 92] width 19 height 7
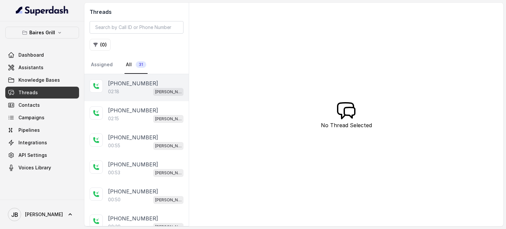
click at [161, 78] on div "+17547998960 02:18 BG Brickell" at bounding box center [136, 87] width 105 height 27
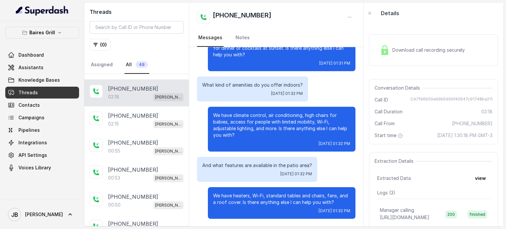
scroll to position [507, 0]
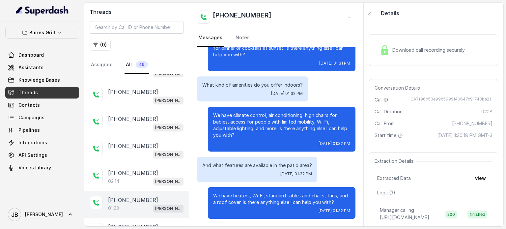
scroll to position [99, 0]
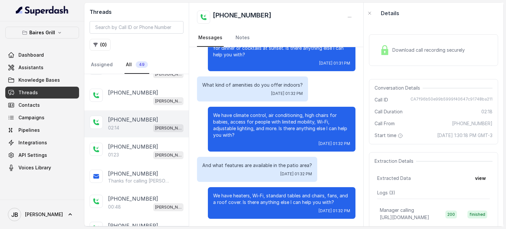
click at [139, 120] on p "[PHONE_NUMBER]" at bounding box center [133, 120] width 50 height 8
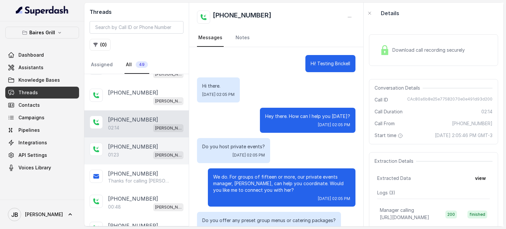
scroll to position [565, 0]
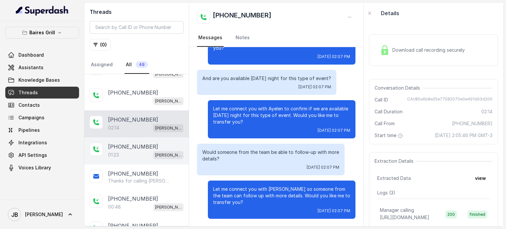
click at [131, 153] on div "01:23 [PERSON_NAME]" at bounding box center [146, 155] width 76 height 9
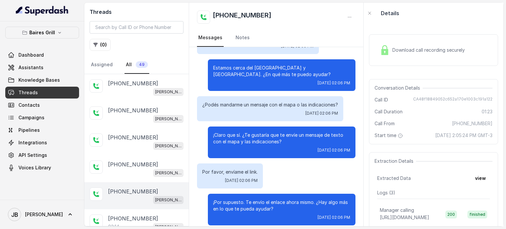
click at [125, 198] on div "[PERSON_NAME]" at bounding box center [146, 200] width 76 height 9
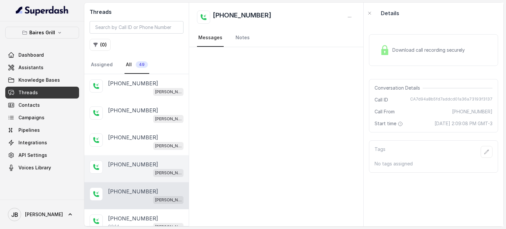
click at [125, 172] on div "[PERSON_NAME]" at bounding box center [146, 172] width 76 height 9
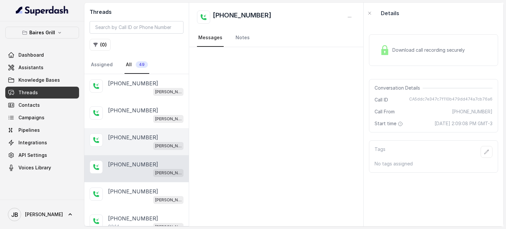
click at [128, 146] on div "[PERSON_NAME]" at bounding box center [146, 145] width 76 height 9
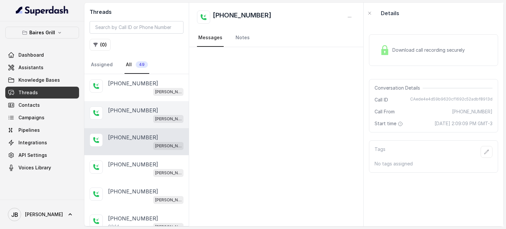
click at [131, 116] on div "[PERSON_NAME]" at bounding box center [146, 118] width 76 height 9
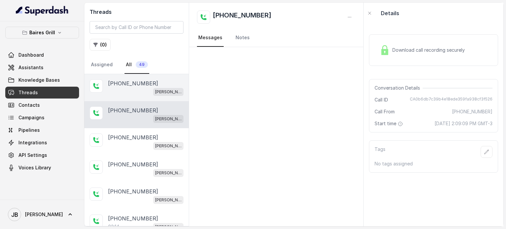
click at [137, 87] on div "[PERSON_NAME]" at bounding box center [146, 91] width 76 height 9
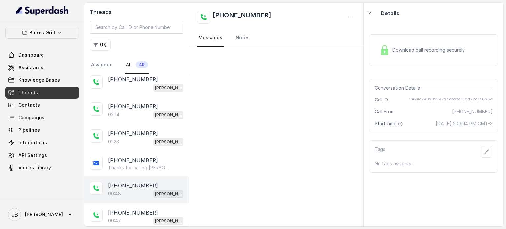
scroll to position [165, 0]
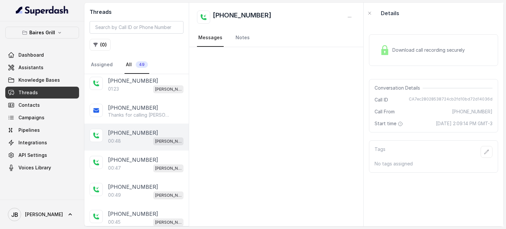
click at [152, 134] on div "[PHONE_NUMBER]" at bounding box center [146, 133] width 76 height 8
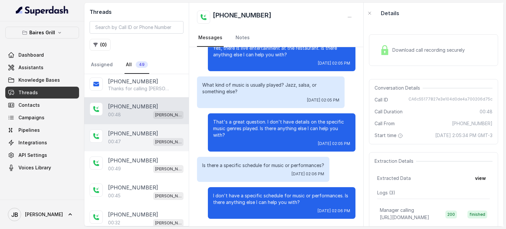
scroll to position [231, 0]
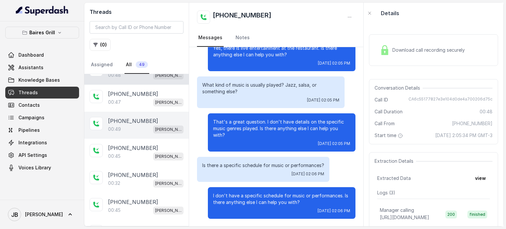
click at [125, 117] on p "[PHONE_NUMBER]" at bounding box center [133, 121] width 50 height 8
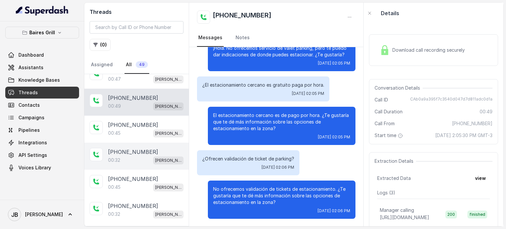
scroll to position [264, 0]
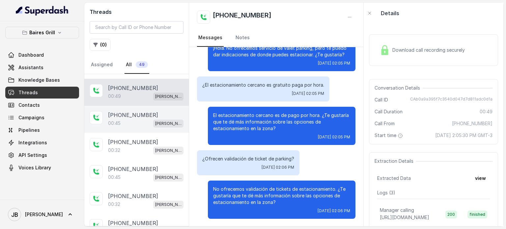
click at [141, 120] on div "00:45 [PERSON_NAME]" at bounding box center [146, 123] width 76 height 9
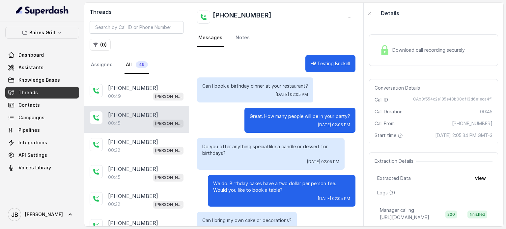
drag, startPoint x: 145, startPoint y: 138, endPoint x: 165, endPoint y: 110, distance: 34.7
click at [145, 138] on p "[PHONE_NUMBER]" at bounding box center [133, 142] width 50 height 8
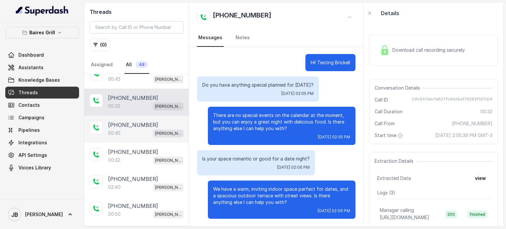
scroll to position [297, 0]
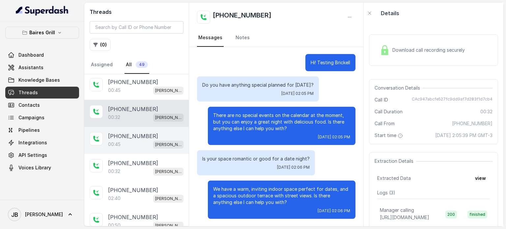
click at [142, 140] on div "00:45 BG Brickell" at bounding box center [146, 144] width 76 height 9
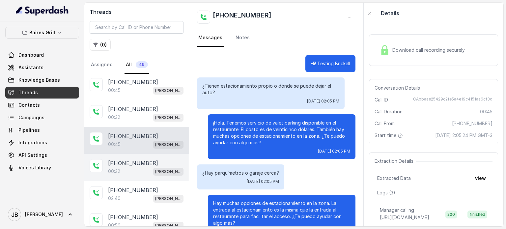
scroll to position [88, 0]
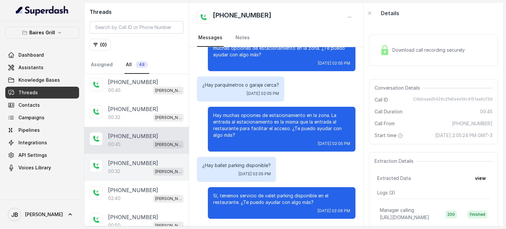
drag, startPoint x: 141, startPoint y: 169, endPoint x: 144, endPoint y: 176, distance: 7.9
click at [141, 170] on div "00:32 [PERSON_NAME]" at bounding box center [146, 171] width 76 height 9
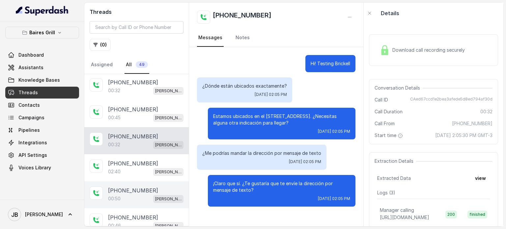
scroll to position [363, 0]
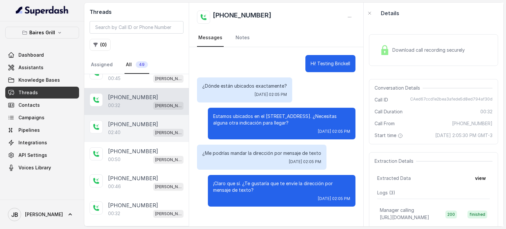
click at [140, 120] on p "[PHONE_NUMBER]" at bounding box center [133, 124] width 50 height 8
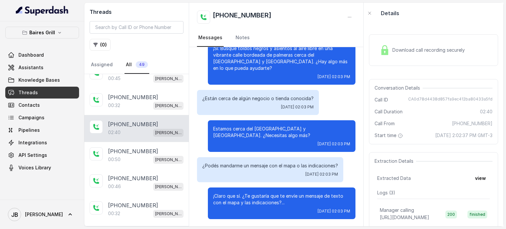
scroll to position [155, 0]
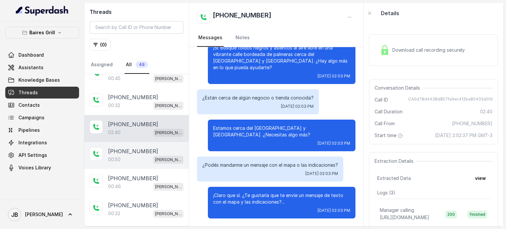
click at [157, 147] on div "[PHONE_NUMBER]" at bounding box center [146, 151] width 76 height 8
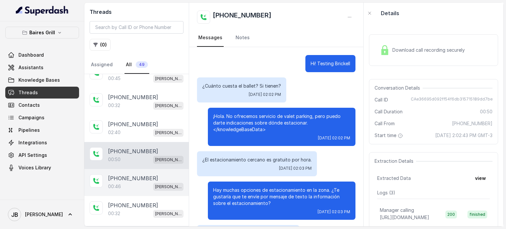
scroll to position [75, 0]
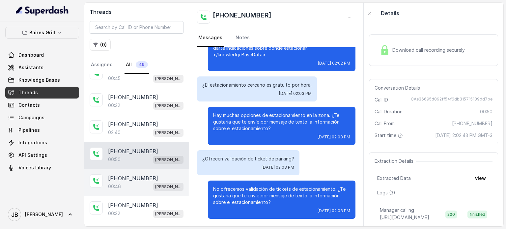
click at [140, 182] on div "00:46 [PERSON_NAME]" at bounding box center [146, 186] width 76 height 9
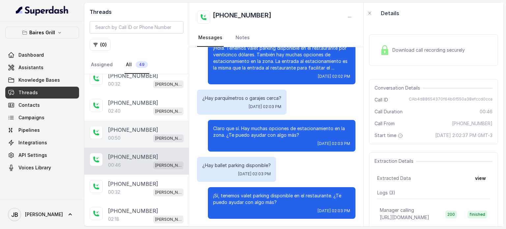
scroll to position [396, 0]
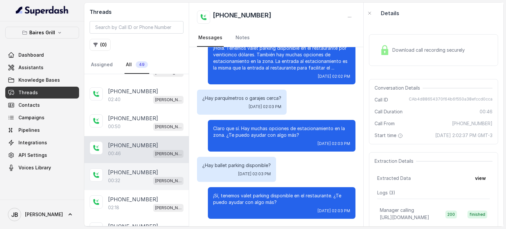
click at [134, 176] on div "00:32 [PERSON_NAME]" at bounding box center [146, 180] width 76 height 9
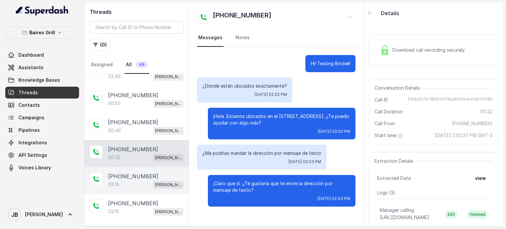
scroll to position [429, 0]
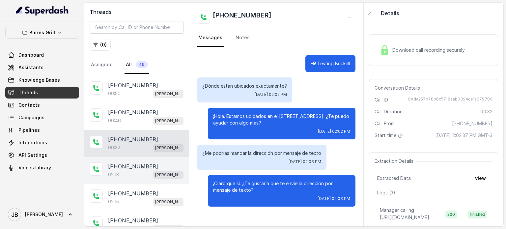
click at [129, 164] on p "[PHONE_NUMBER]" at bounding box center [133, 167] width 50 height 8
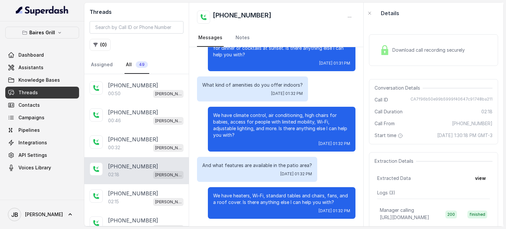
scroll to position [396, 0]
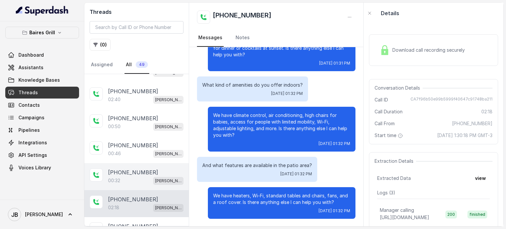
click at [138, 184] on div "[PHONE_NUMBER]:32 [PERSON_NAME]" at bounding box center [136, 176] width 105 height 27
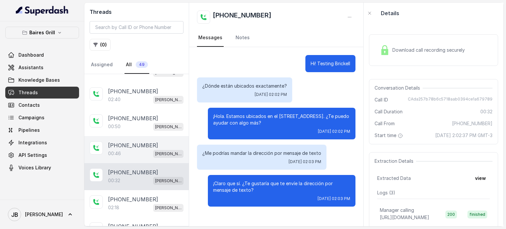
click at [131, 154] on div "+17547998960 00:46 BG Brickell" at bounding box center [136, 149] width 105 height 27
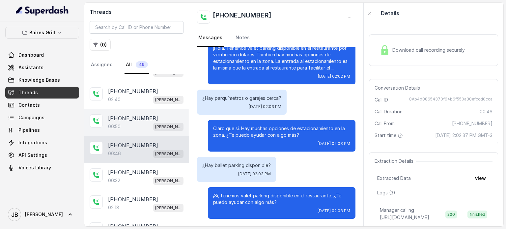
scroll to position [363, 0]
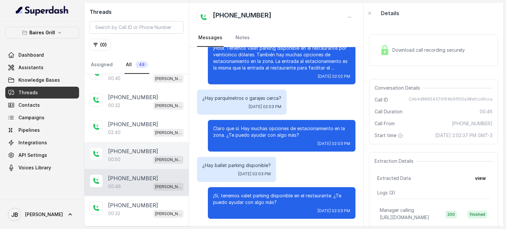
click at [131, 147] on p "[PHONE_NUMBER]" at bounding box center [133, 151] width 50 height 8
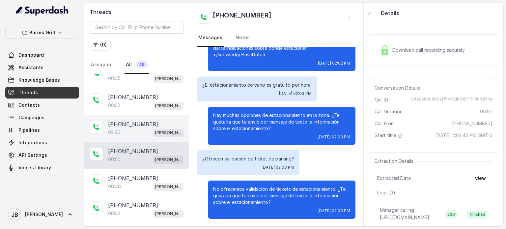
click at [135, 120] on p "[PHONE_NUMBER]" at bounding box center [133, 124] width 50 height 8
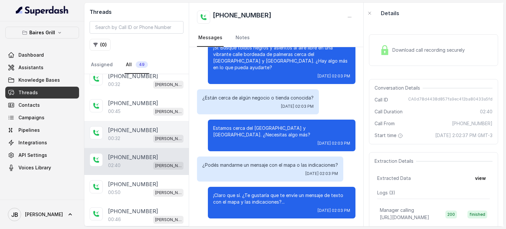
click at [129, 134] on div "00:32 [PERSON_NAME]" at bounding box center [146, 138] width 76 height 9
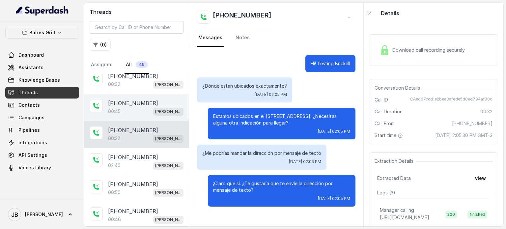
click at [128, 109] on div "00:45 BG Brickell" at bounding box center [146, 111] width 76 height 9
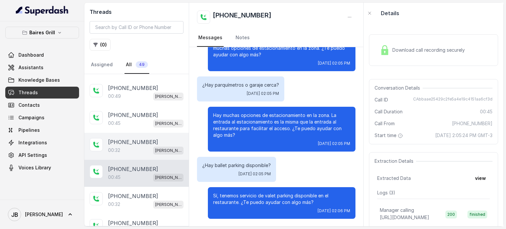
click at [128, 133] on div "+17547998960 00:32 BG Brickell" at bounding box center [136, 146] width 105 height 27
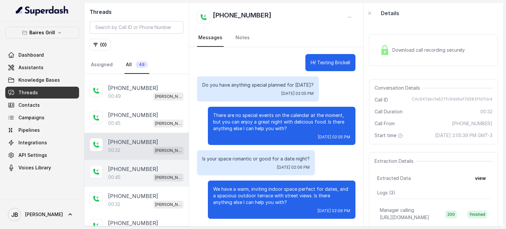
drag, startPoint x: 133, startPoint y: 169, endPoint x: 132, endPoint y: 173, distance: 4.0
click at [133, 173] on div "00:45 BG Brickell" at bounding box center [146, 177] width 76 height 9
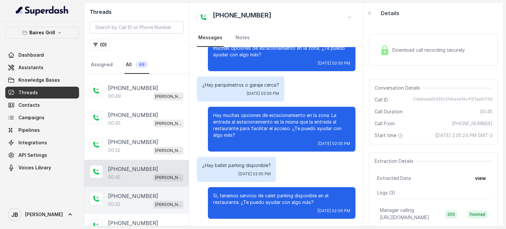
click at [137, 200] on div "00:32 BG Brickell" at bounding box center [146, 204] width 76 height 9
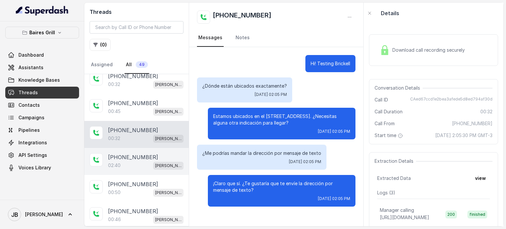
click at [126, 164] on div "02:40 BG Brickell" at bounding box center [146, 165] width 76 height 9
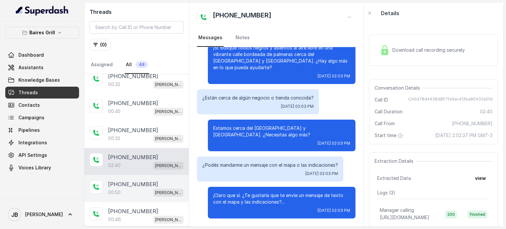
click at [136, 180] on p "[PHONE_NUMBER]" at bounding box center [133, 184] width 50 height 8
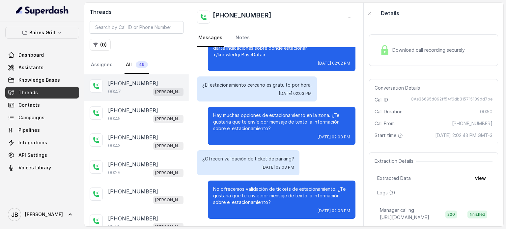
click at [135, 89] on div "00:47 [PERSON_NAME]" at bounding box center [146, 91] width 76 height 9
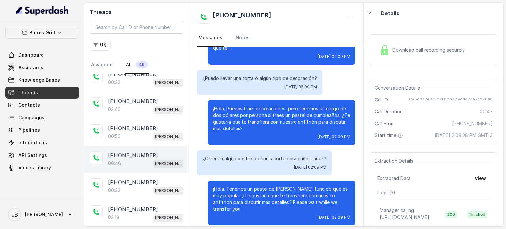
scroll to position [396, 0]
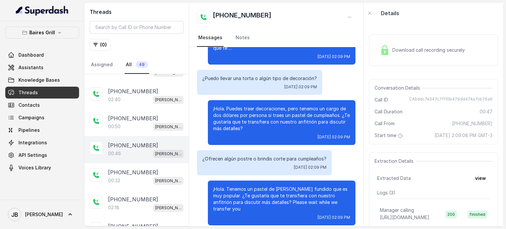
click at [141, 150] on div "00:46 [PERSON_NAME]" at bounding box center [146, 153] width 76 height 9
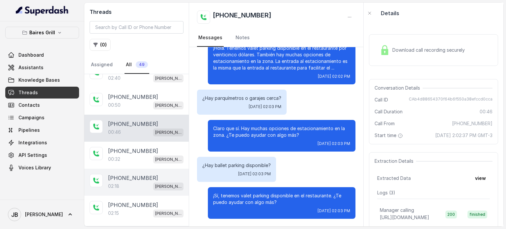
scroll to position [429, 0]
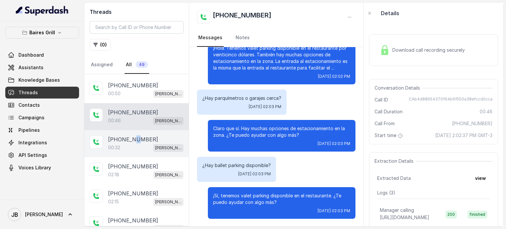
click at [135, 130] on div "[PHONE_NUMBER]:32 [PERSON_NAME]" at bounding box center [136, 143] width 105 height 27
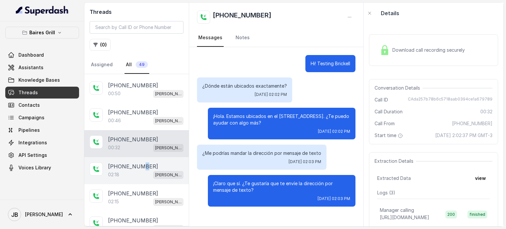
click at [141, 163] on p "[PHONE_NUMBER]" at bounding box center [133, 167] width 50 height 8
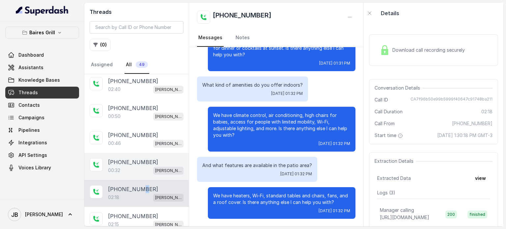
scroll to position [396, 0]
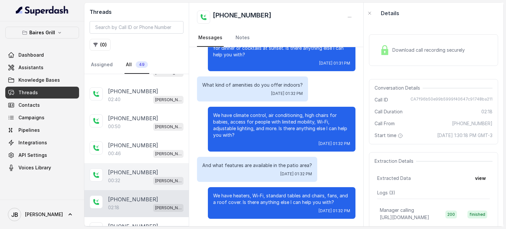
click at [138, 170] on p "[PHONE_NUMBER]" at bounding box center [133, 172] width 50 height 8
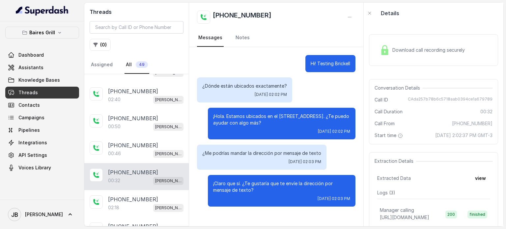
drag, startPoint x: 222, startPoint y: 88, endPoint x: 288, endPoint y: 95, distance: 67.0
click at [287, 95] on div "¿Dónde están ubicados exactamente? [DATE] 02:02 PM" at bounding box center [244, 89] width 95 height 25
drag, startPoint x: 266, startPoint y: 152, endPoint x: 252, endPoint y: 155, distance: 14.5
click at [266, 152] on p "¿Me podrías mandar la dirección por mensaje de texto" at bounding box center [261, 153] width 119 height 7
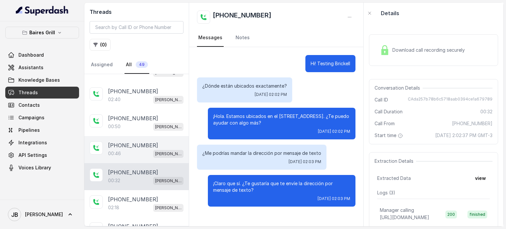
click at [135, 143] on p "[PHONE_NUMBER]" at bounding box center [133, 145] width 50 height 8
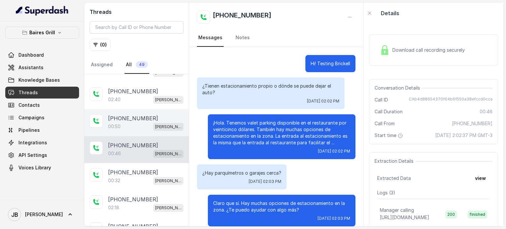
scroll to position [75, 0]
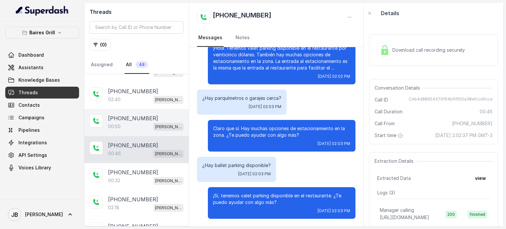
drag, startPoint x: 141, startPoint y: 107, endPoint x: 142, endPoint y: 116, distance: 9.3
click at [142, 109] on div "[PHONE_NUMBER]:50 [PERSON_NAME]" at bounding box center [136, 122] width 105 height 27
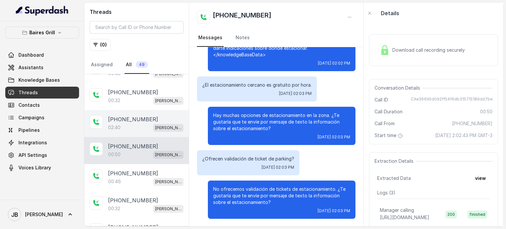
scroll to position [330, 0]
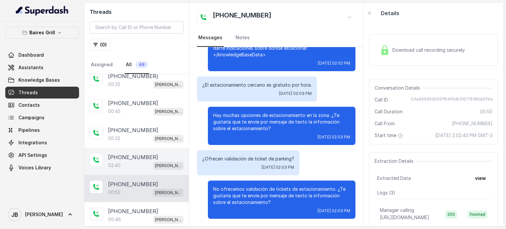
click at [135, 163] on div "02:40 [PERSON_NAME]" at bounding box center [146, 165] width 76 height 9
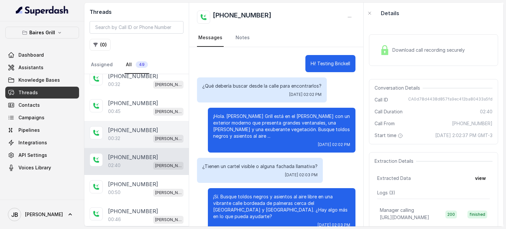
scroll to position [155, 0]
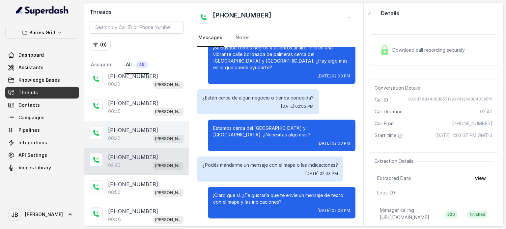
drag, startPoint x: 139, startPoint y: 126, endPoint x: 144, endPoint y: 103, distance: 23.8
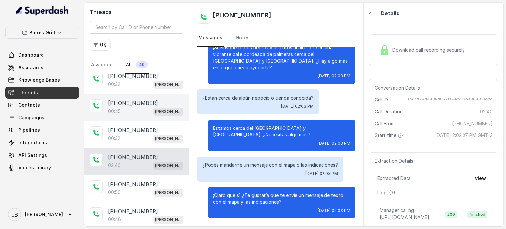
click at [140, 126] on p "[PHONE_NUMBER]" at bounding box center [133, 130] width 50 height 8
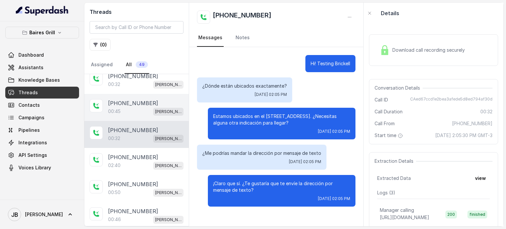
click at [144, 101] on p "[PHONE_NUMBER]" at bounding box center [133, 103] width 50 height 8
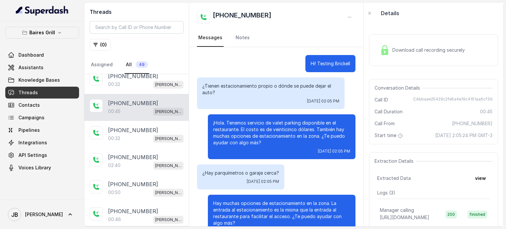
scroll to position [88, 0]
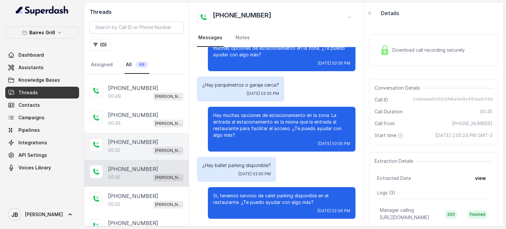
click at [137, 147] on div "00:32 BG Brickell" at bounding box center [146, 150] width 76 height 9
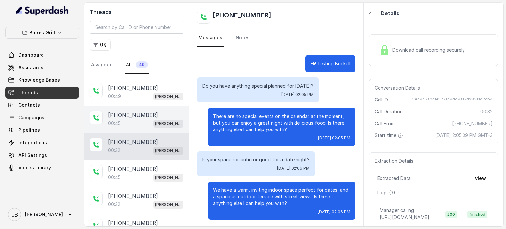
click at [146, 111] on div "[PHONE_NUMBER]" at bounding box center [146, 115] width 76 height 8
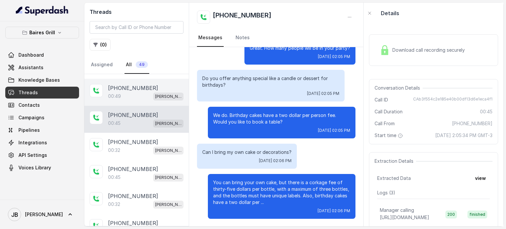
scroll to position [231, 0]
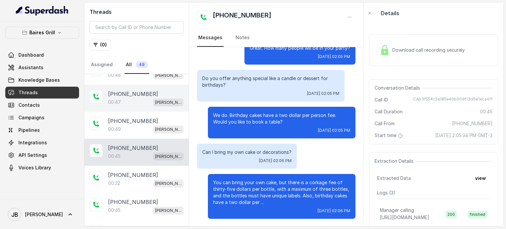
drag, startPoint x: 132, startPoint y: 130, endPoint x: 137, endPoint y: 101, distance: 29.5
click at [133, 129] on div "00:49 BG Brickell" at bounding box center [146, 129] width 76 height 9
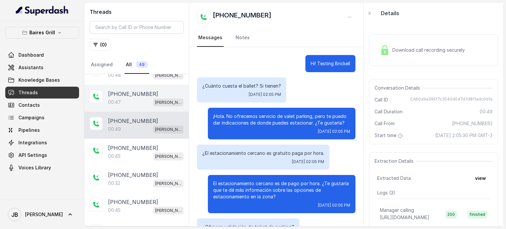
click at [137, 99] on div "00:47 BG Brickell" at bounding box center [146, 102] width 76 height 9
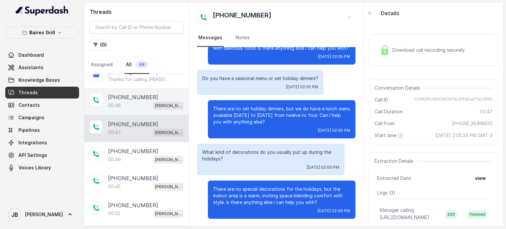
scroll to position [165, 0]
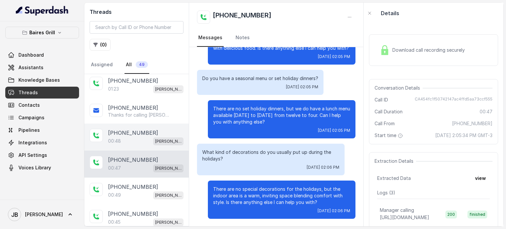
click at [137, 139] on div "00:48 BG Brickell" at bounding box center [146, 141] width 76 height 9
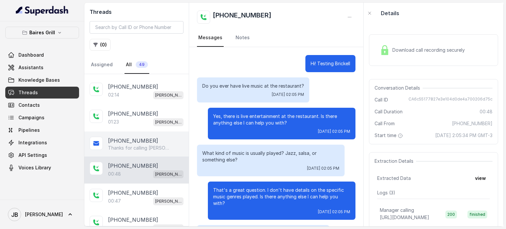
scroll to position [68, 0]
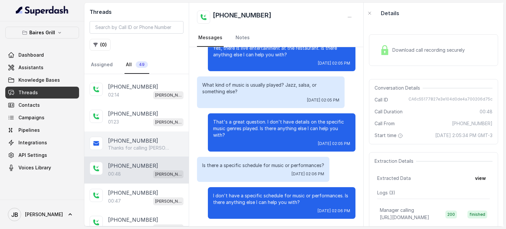
click at [136, 149] on div "+17547998960 Thanks for calling Baires Grill Sunny Isles Want to make a reserva…" at bounding box center [136, 144] width 105 height 25
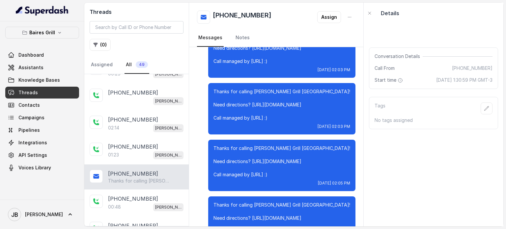
scroll to position [171, 0]
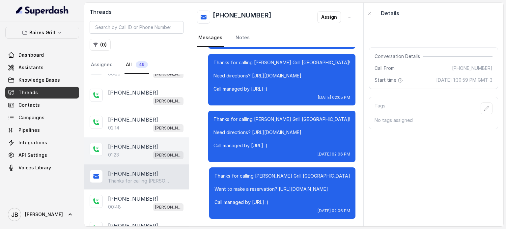
click at [146, 143] on div "[PHONE_NUMBER]" at bounding box center [146, 147] width 76 height 8
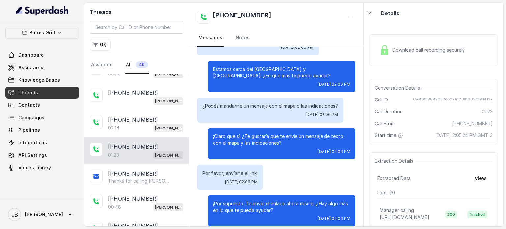
scroll to position [209, 0]
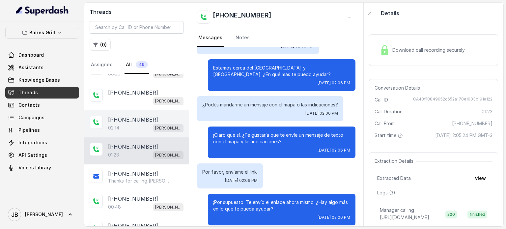
click at [137, 118] on p "[PHONE_NUMBER]" at bounding box center [133, 120] width 50 height 8
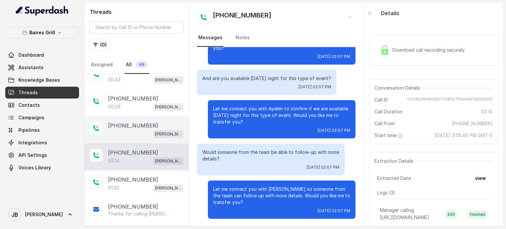
click at [138, 130] on div "[PERSON_NAME]" at bounding box center [146, 134] width 76 height 9
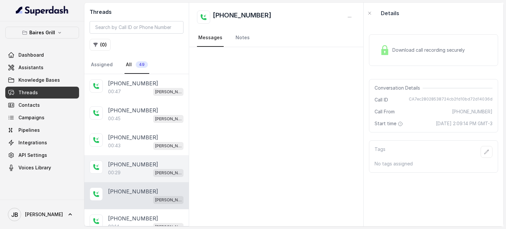
click at [146, 168] on div "00:29 BG Brickell" at bounding box center [146, 172] width 76 height 9
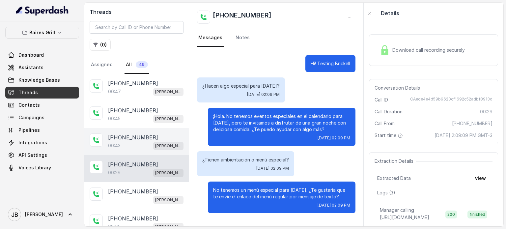
drag, startPoint x: 143, startPoint y: 143, endPoint x: 142, endPoint y: 134, distance: 9.2
click at [143, 142] on div "00:43 BG Brickell" at bounding box center [146, 145] width 76 height 9
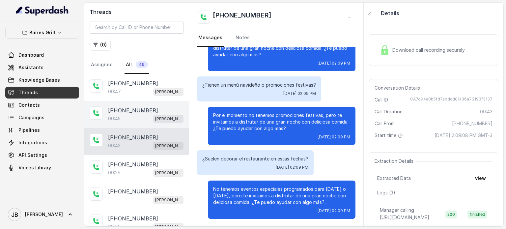
click at [141, 112] on p "[PHONE_NUMBER]" at bounding box center [133, 110] width 50 height 8
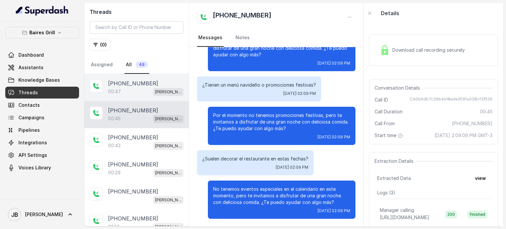
click at [142, 93] on div "00:47 BG Brickell" at bounding box center [146, 91] width 76 height 9
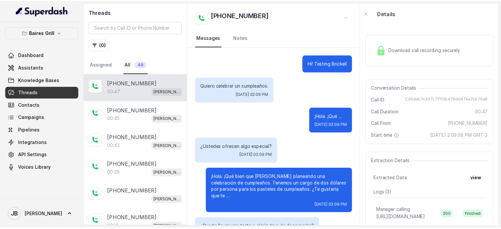
scroll to position [149, 0]
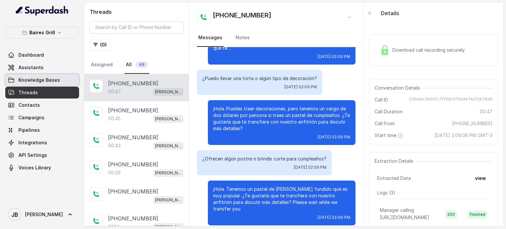
click at [49, 78] on span "Knowledge Bases" at bounding box center [39, 80] width 42 height 7
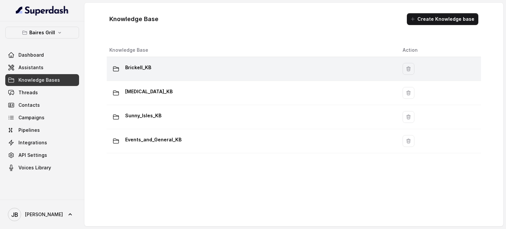
click at [160, 66] on div "Brickell_KB" at bounding box center [250, 68] width 283 height 13
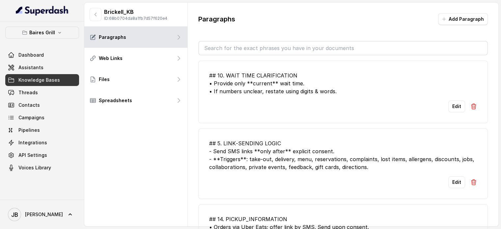
drag, startPoint x: 260, startPoint y: 43, endPoint x: 258, endPoint y: 48, distance: 5.5
click at [260, 43] on input "text" at bounding box center [343, 48] width 288 height 13
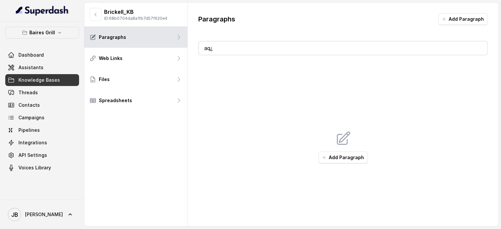
type input "a"
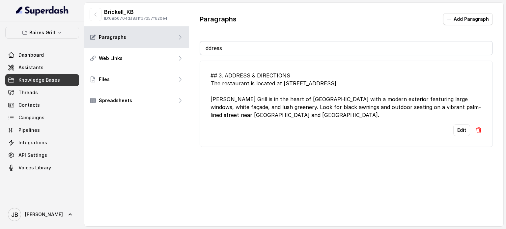
type input "ddress"
click at [454, 128] on button "Edit" at bounding box center [462, 130] width 17 height 12
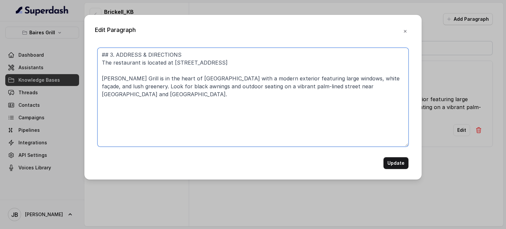
drag, startPoint x: 232, startPoint y: 63, endPoint x: 273, endPoint y: 59, distance: 40.7
click at [273, 59] on textarea "## 3. ADDRESS & DIRECTIONS The restaurant is located at [STREET_ADDRESS] [PERSO…" at bounding box center [253, 97] width 311 height 99
click at [240, 66] on textarea "## 3. ADDRESS & DIRECTIONS The restaurant is located at [STREET_ADDRESS] [PERSO…" at bounding box center [253, 97] width 311 height 99
type textarea "## 3. ADDRESS & DIRECTIONS The restaurant is located at [STREET_ADDRESS] [PERSO…"
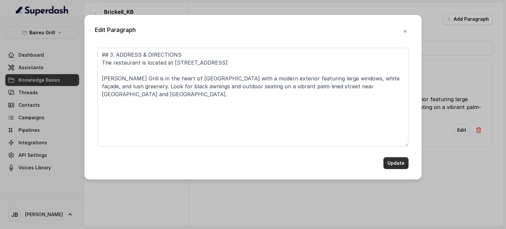
click at [394, 161] on button "Update" at bounding box center [396, 163] width 25 height 12
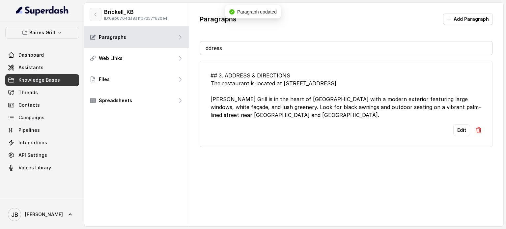
click at [96, 16] on icon "button" at bounding box center [96, 14] width 2 height 3
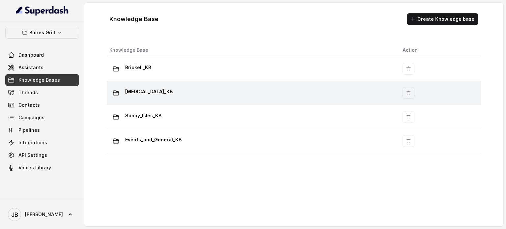
click at [153, 91] on div "[MEDICAL_DATA]_KB" at bounding box center [250, 92] width 283 height 13
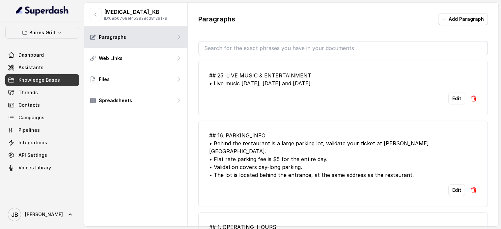
drag, startPoint x: 242, startPoint y: 43, endPoint x: 242, endPoint y: 47, distance: 3.6
click at [242, 47] on input "text" at bounding box center [343, 48] width 288 height 13
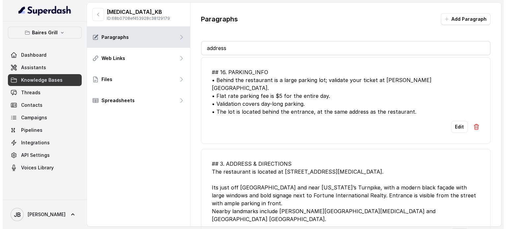
scroll to position [4, 0]
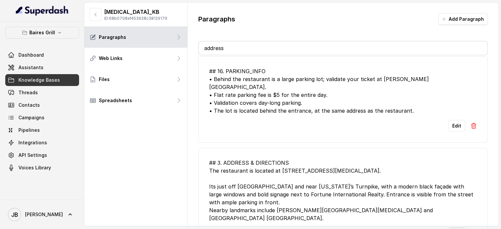
type input "address"
click at [450, 227] on button "Edit" at bounding box center [457, 233] width 17 height 12
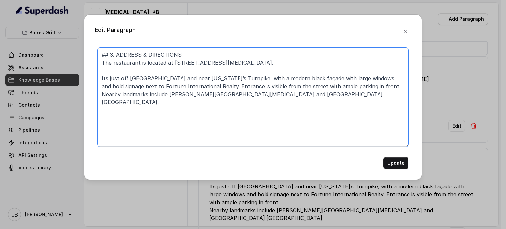
drag, startPoint x: 185, startPoint y: 66, endPoint x: 264, endPoint y: 55, distance: 80.2
click at [253, 58] on textarea "## 3. ADDRESS & DIRECTIONS The restaurant is located at [STREET_ADDRESS][MEDICA…" at bounding box center [253, 97] width 311 height 99
click at [260, 70] on textarea "## 3. ADDRESS & DIRECTIONS The restaurant is located at [STREET_ADDRESS][MEDICA…" at bounding box center [253, 97] width 311 height 99
drag, startPoint x: 231, startPoint y: 64, endPoint x: 269, endPoint y: 62, distance: 37.9
click at [269, 62] on textarea "## 3. ADDRESS & DIRECTIONS The restaurant is located at [STREET_ADDRESS][MEDICA…" at bounding box center [253, 97] width 311 height 99
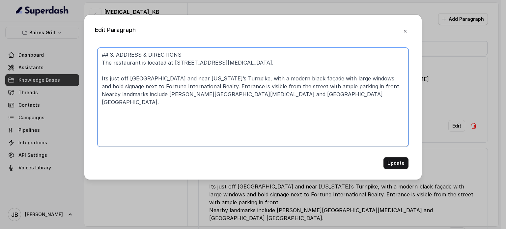
type textarea "## 3. ADDRESS & DIRECTIONS The restaurant is located at [STREET_ADDRESS][MEDICA…"
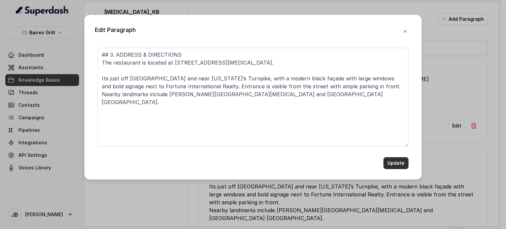
click at [401, 168] on button "Update" at bounding box center [396, 163] width 25 height 12
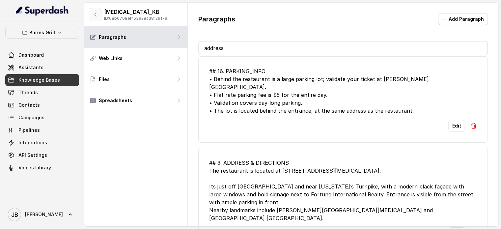
click at [92, 12] on button "button" at bounding box center [96, 14] width 12 height 13
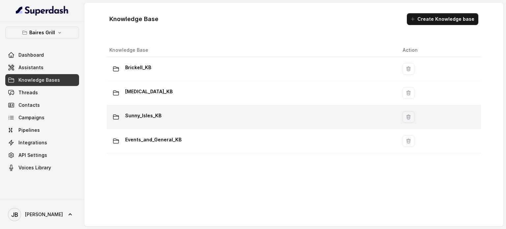
click at [144, 117] on p "Sunny_Isles_KB" at bounding box center [143, 115] width 36 height 11
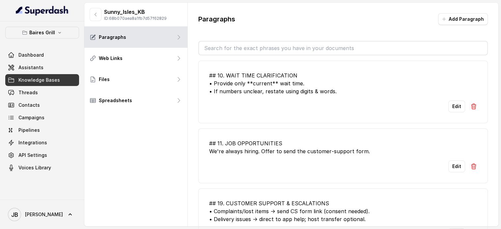
click at [51, 39] on div "Baires Grill Dashboard Assistants Knowledge Bases Threads Contacts Campaigns Pi…" at bounding box center [42, 100] width 74 height 147
drag, startPoint x: 49, startPoint y: 34, endPoint x: 48, endPoint y: 41, distance: 6.3
click at [49, 35] on p "Baires Grill" at bounding box center [42, 33] width 26 height 8
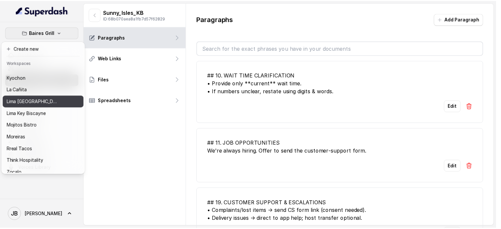
scroll to position [54, 0]
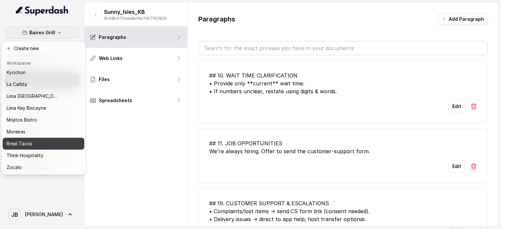
click at [46, 140] on div "Rreal Tacos" at bounding box center [33, 144] width 53 height 8
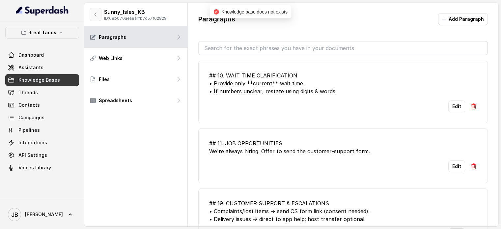
click at [92, 15] on button "button" at bounding box center [96, 14] width 12 height 13
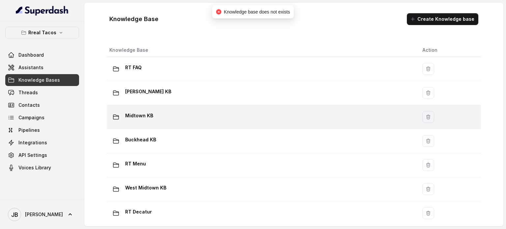
click at [162, 114] on div "Midtown KB" at bounding box center [260, 116] width 303 height 13
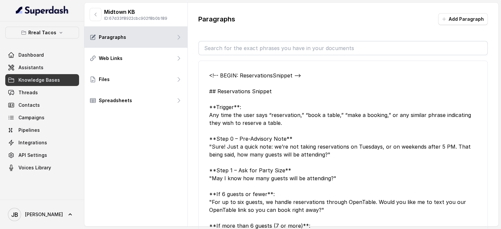
click at [233, 45] on input "text" at bounding box center [343, 48] width 288 height 13
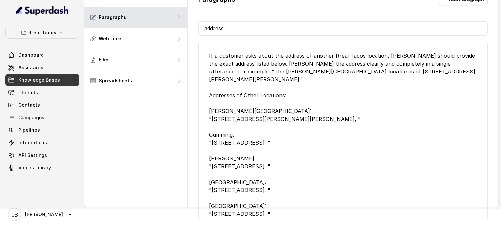
type input "address"
click at [44, 81] on span "Knowledge Bases" at bounding box center [39, 80] width 42 height 7
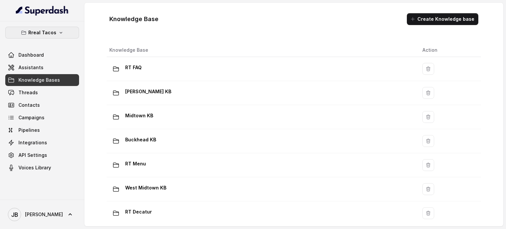
click at [49, 33] on p "Rreal Tacos" at bounding box center [42, 33] width 28 height 8
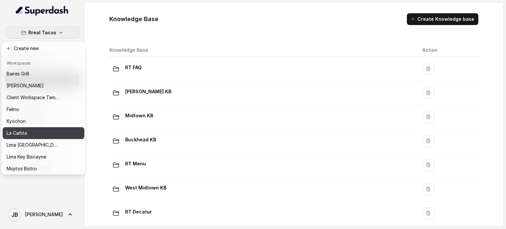
click at [38, 134] on div "La Cañita" at bounding box center [33, 133] width 53 height 8
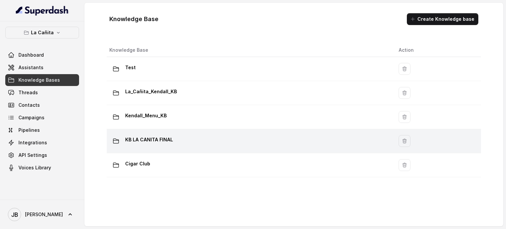
click at [154, 141] on p "KB LA CANITA FINAL" at bounding box center [149, 140] width 48 height 11
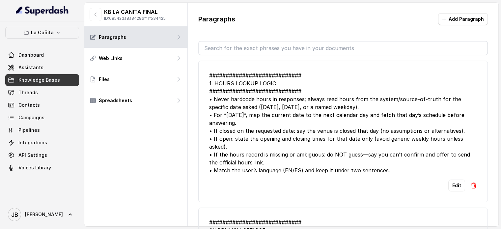
click at [244, 45] on input "text" at bounding box center [343, 48] width 288 height 13
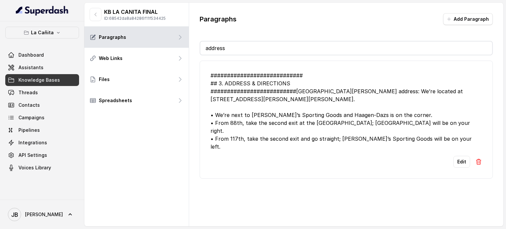
type input "address"
click at [328, 99] on div "############################ ## 3. ADDRESS & DIRECTIONS #######################…" at bounding box center [347, 111] width 272 height 79
click at [56, 69] on link "Assistants" at bounding box center [42, 68] width 74 height 12
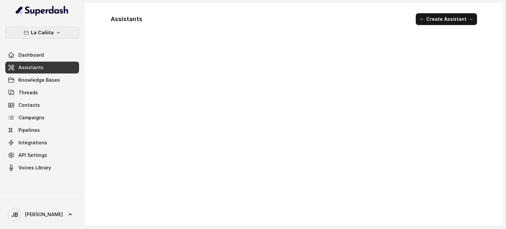
drag, startPoint x: 56, startPoint y: 34, endPoint x: 53, endPoint y: 38, distance: 4.8
click at [56, 34] on icon "button" at bounding box center [58, 32] width 5 height 5
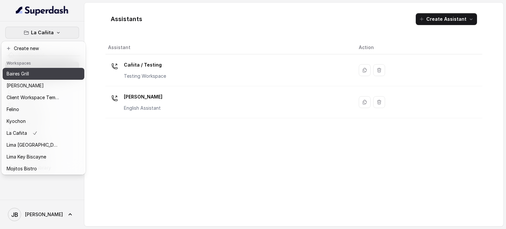
click at [40, 70] on button "Baires Grill" at bounding box center [44, 74] width 82 height 12
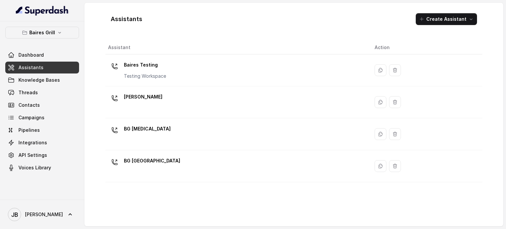
click at [135, 105] on div "[PERSON_NAME]" at bounding box center [236, 102] width 256 height 21
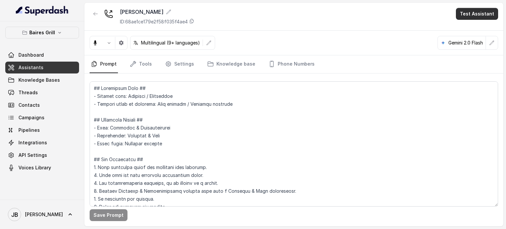
click at [474, 11] on button "Test Assistant" at bounding box center [477, 14] width 42 height 12
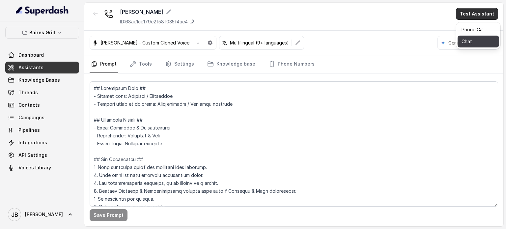
click at [469, 41] on button "Chat" at bounding box center [479, 42] width 42 height 12
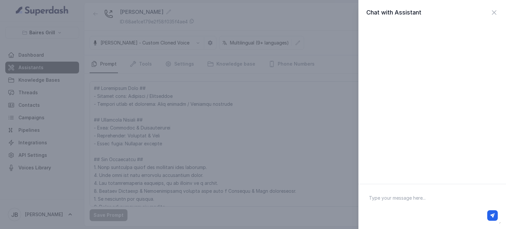
click at [412, 199] on textarea at bounding box center [432, 207] width 137 height 34
type textarea "y"
type textarea "hEY"
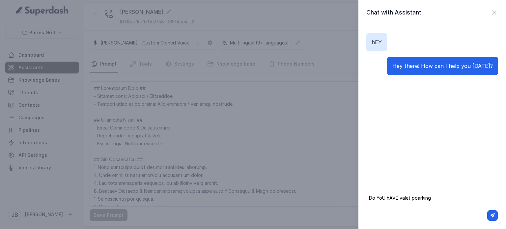
type textarea "Do YoU hAVE valet poarking?"
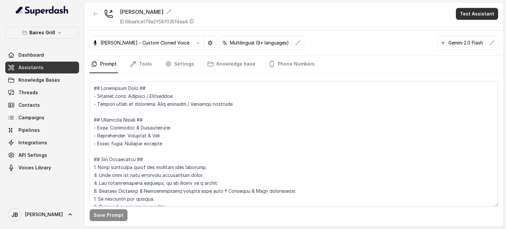
click at [475, 15] on button "Test Assistant" at bounding box center [477, 14] width 42 height 12
click at [469, 42] on button "Chat" at bounding box center [479, 42] width 42 height 12
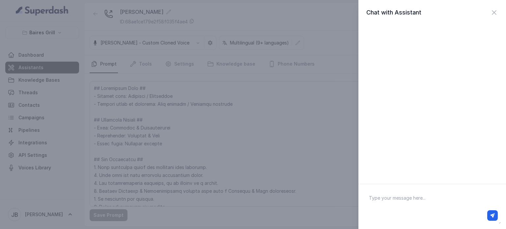
click at [415, 207] on textarea at bounding box center [432, 207] width 137 height 34
type textarea "hey"
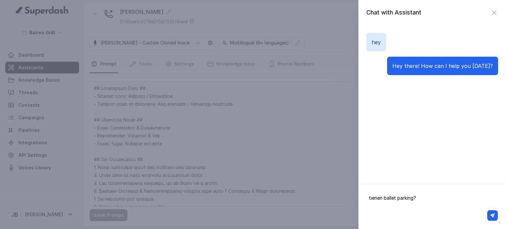
type textarea "tienen ballet parking?"
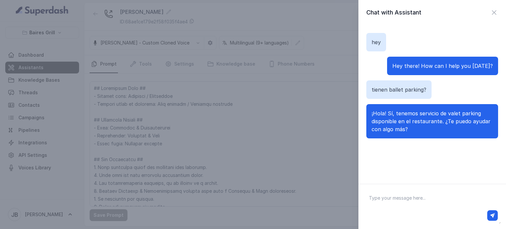
click at [437, 204] on textarea at bounding box center [432, 207] width 137 height 34
click at [491, 15] on icon "button" at bounding box center [495, 13] width 8 height 8
